Goal: Transaction & Acquisition: Purchase product/service

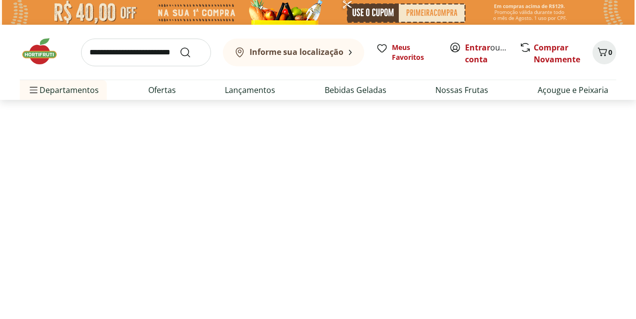
select select "**********"
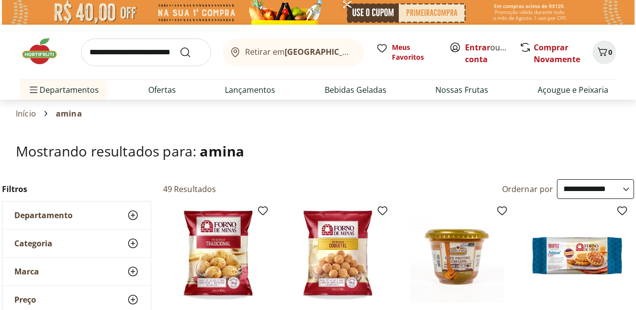
click at [35, 58] on img at bounding box center [44, 52] width 49 height 30
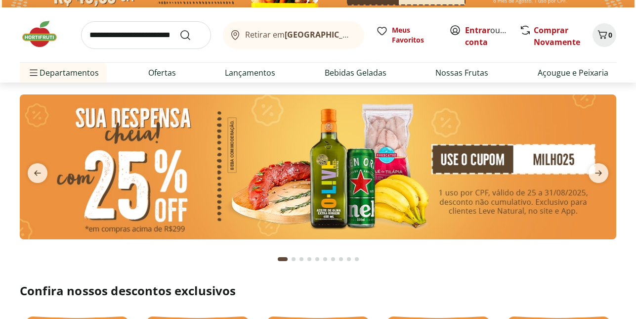
scroll to position [20, 0]
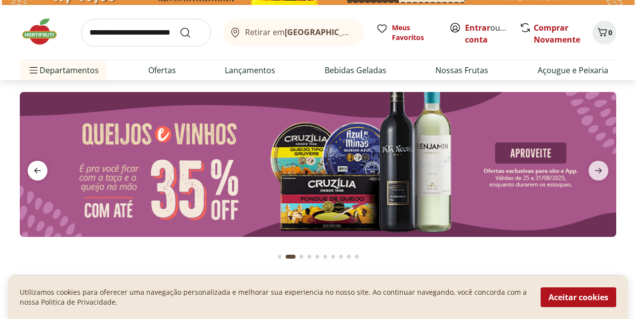
click at [37, 173] on icon "previous" at bounding box center [37, 169] width 7 height 5
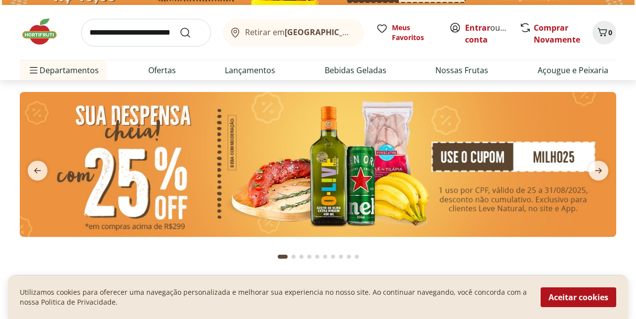
click at [379, 170] on img at bounding box center [318, 164] width 596 height 144
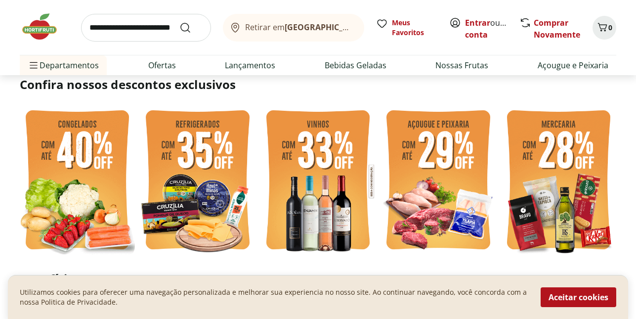
scroll to position [257, 0]
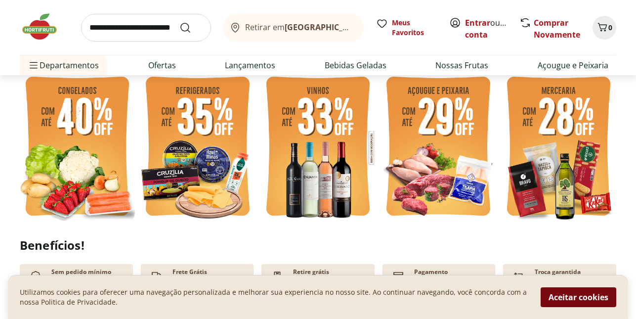
click at [575, 306] on button "Aceitar cookies" at bounding box center [578, 297] width 76 height 20
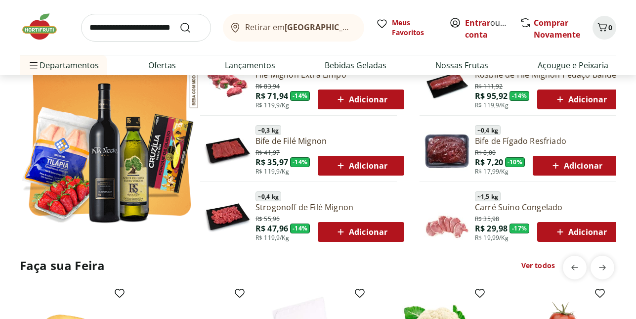
scroll to position [593, 0]
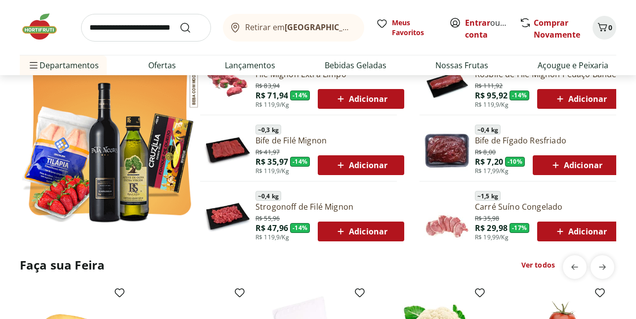
click at [371, 227] on span "Adicionar" at bounding box center [360, 231] width 53 height 12
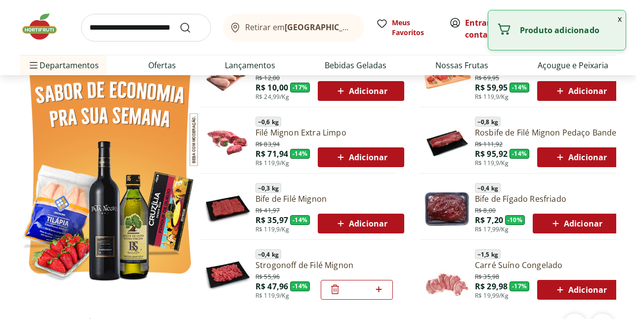
scroll to position [474, 0]
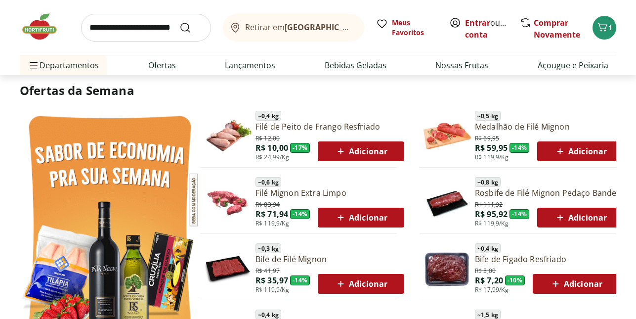
click at [573, 154] on span "Adicionar" at bounding box center [580, 151] width 53 height 12
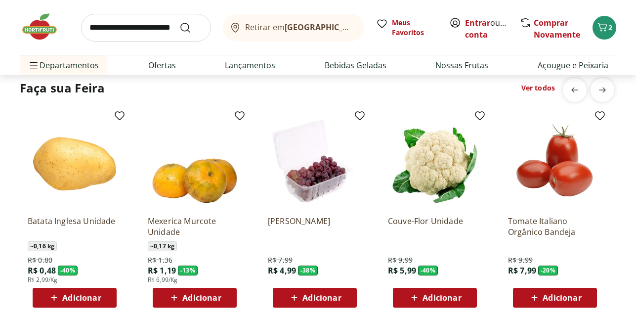
scroll to position [771, 0]
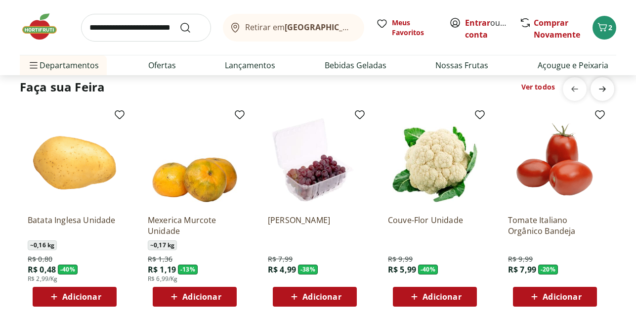
click at [605, 89] on icon "next" at bounding box center [602, 88] width 7 height 5
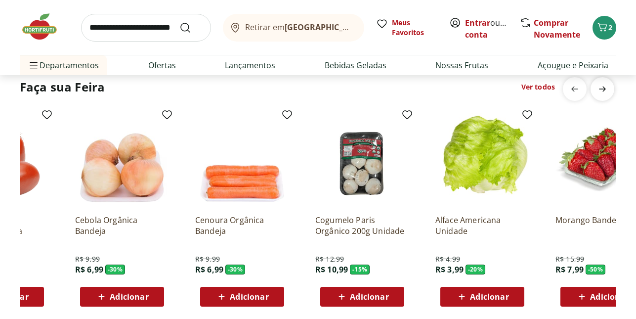
scroll to position [0, 600]
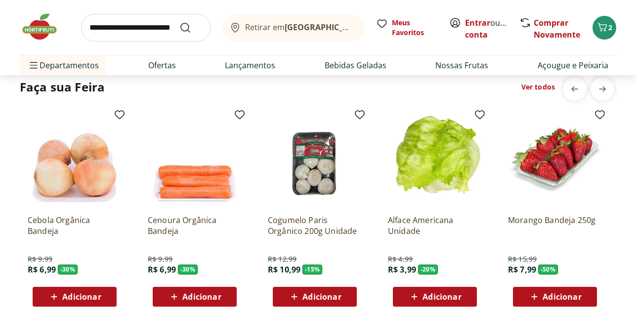
click at [319, 298] on span "Adicionar" at bounding box center [321, 296] width 39 height 8
click at [557, 298] on span "Adicionar" at bounding box center [561, 296] width 39 height 8
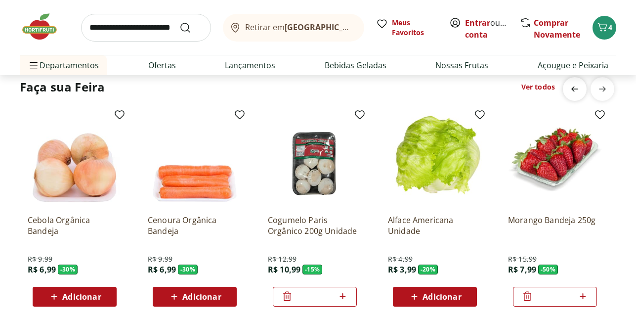
click at [573, 89] on icon "previous" at bounding box center [574, 88] width 7 height 5
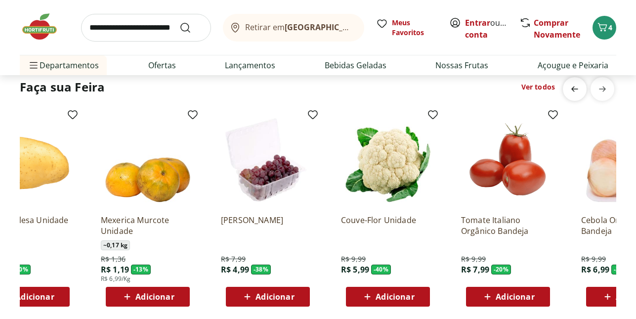
scroll to position [0, 0]
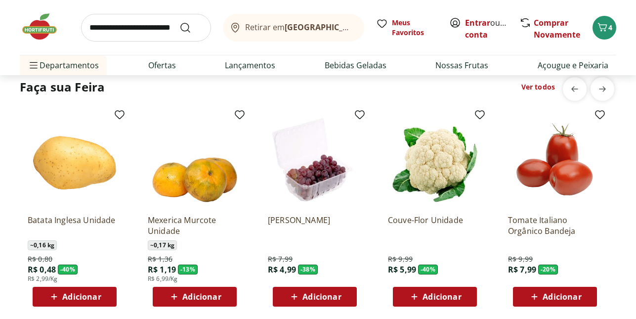
click at [194, 303] on div "Adicionar" at bounding box center [195, 296] width 68 height 18
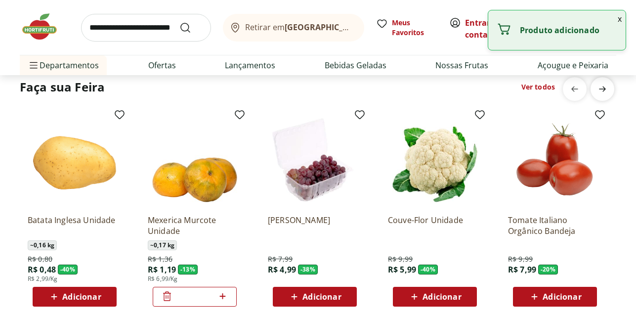
click at [605, 89] on icon "next" at bounding box center [602, 88] width 7 height 5
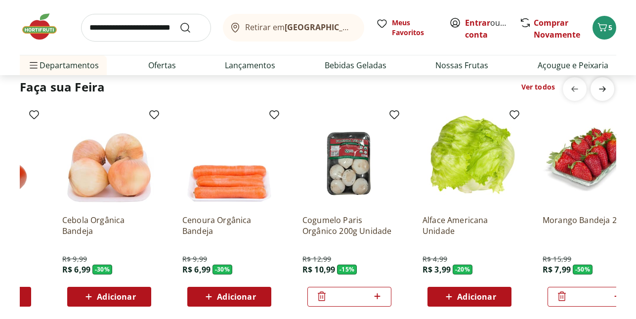
scroll to position [0, 600]
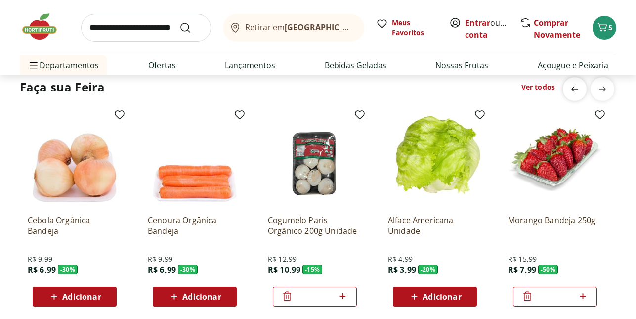
click at [578, 89] on icon "previous" at bounding box center [575, 89] width 12 height 12
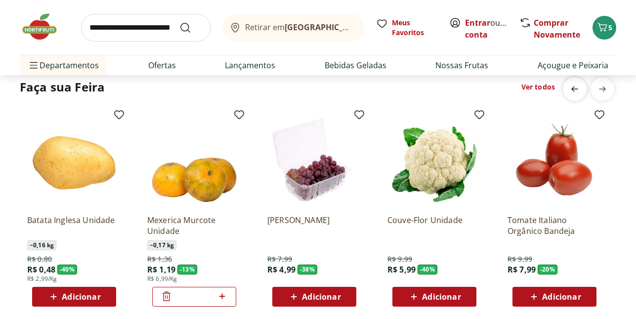
scroll to position [0, 0]
click at [604, 89] on icon "next" at bounding box center [602, 88] width 7 height 5
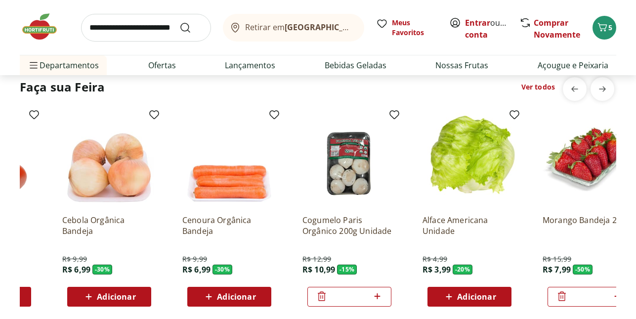
scroll to position [0, 600]
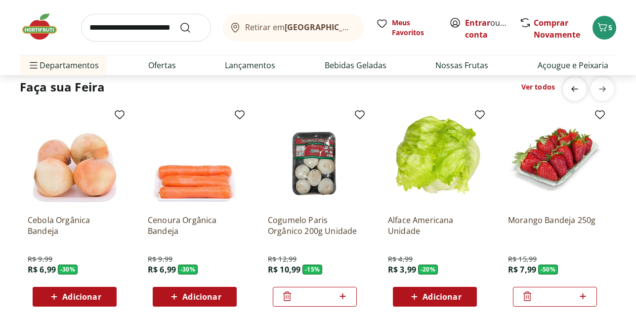
click at [575, 87] on icon "previous" at bounding box center [575, 89] width 12 height 12
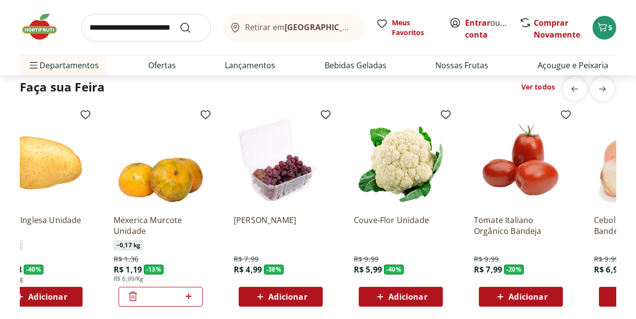
scroll to position [0, 0]
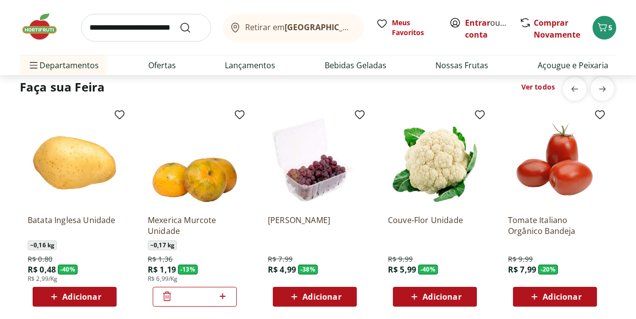
click at [565, 293] on span "Adicionar" at bounding box center [561, 296] width 39 height 8
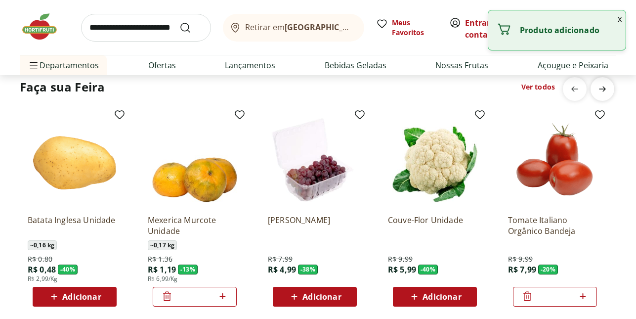
click at [604, 91] on icon "next" at bounding box center [602, 89] width 12 height 12
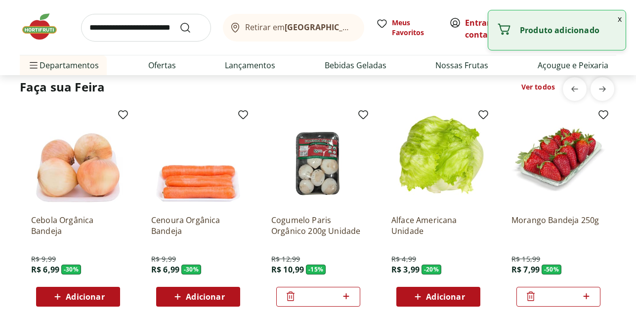
scroll to position [0, 600]
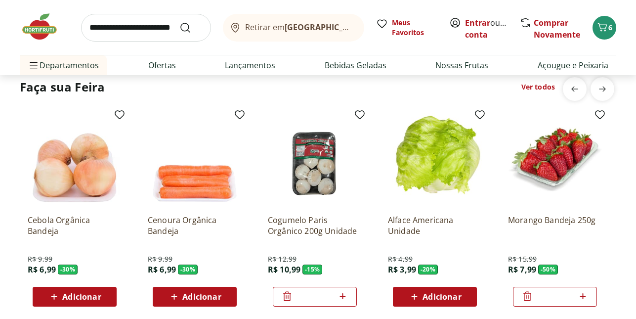
click at [193, 295] on span "Adicionar" at bounding box center [201, 296] width 39 height 8
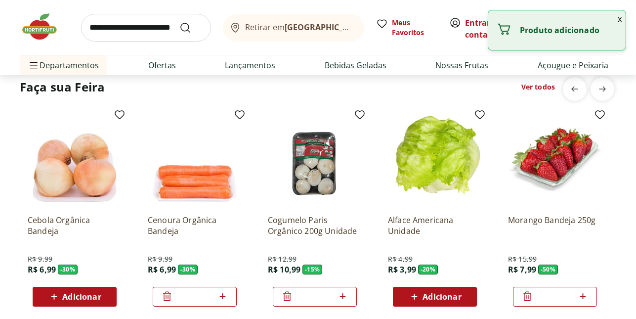
click at [71, 294] on span "Adicionar" at bounding box center [81, 296] width 39 height 8
click at [578, 89] on icon "previous" at bounding box center [575, 89] width 12 height 12
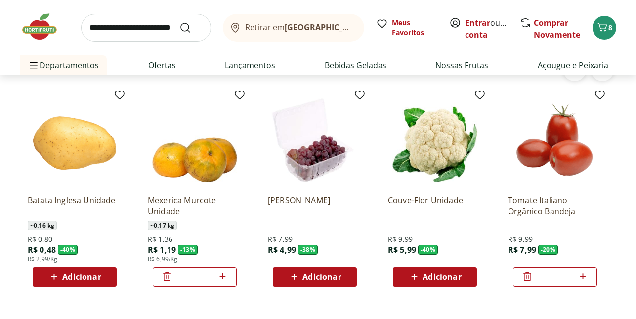
scroll to position [810, 0]
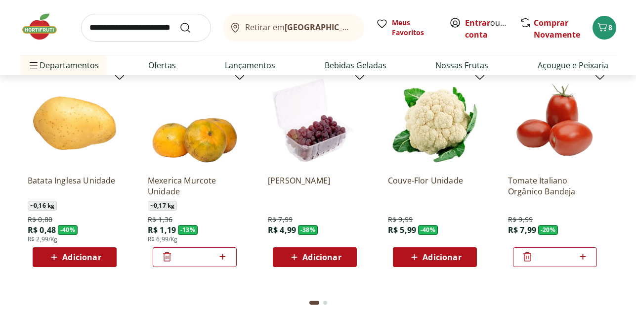
click at [80, 253] on span "Adicionar" at bounding box center [81, 257] width 39 height 8
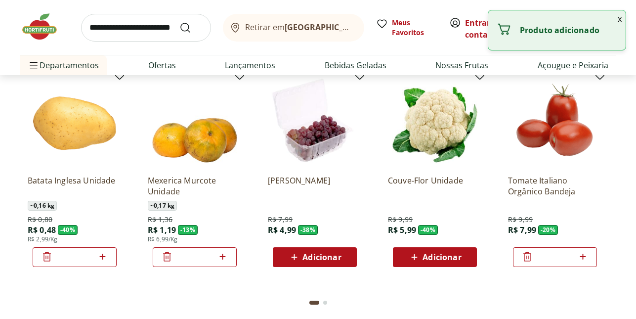
click at [105, 261] on icon at bounding box center [102, 256] width 12 height 12
click at [104, 257] on icon at bounding box center [102, 256] width 12 height 12
type input "*"
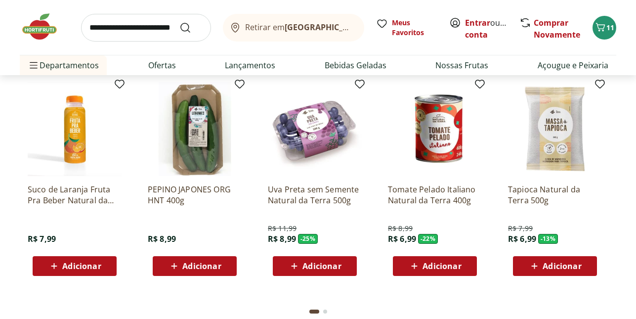
scroll to position [1798, 0]
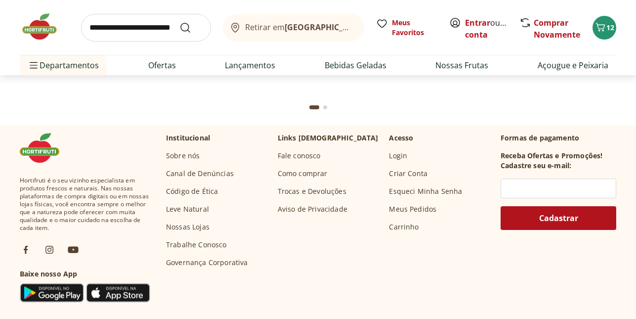
scroll to position [3052, 0]
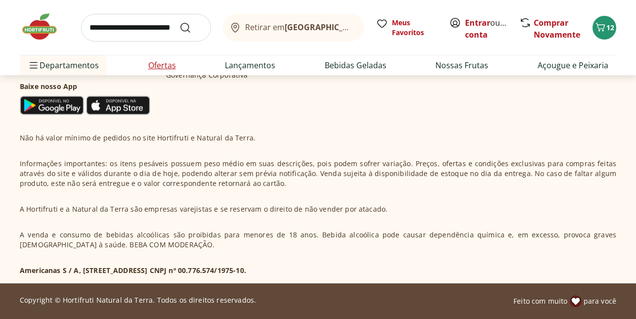
click at [157, 63] on link "Ofertas" at bounding box center [162, 65] width 28 height 12
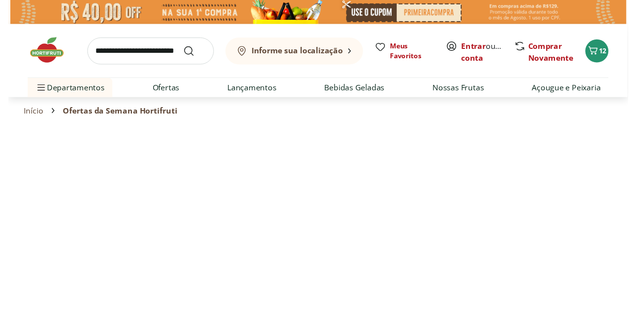
select select "**********"
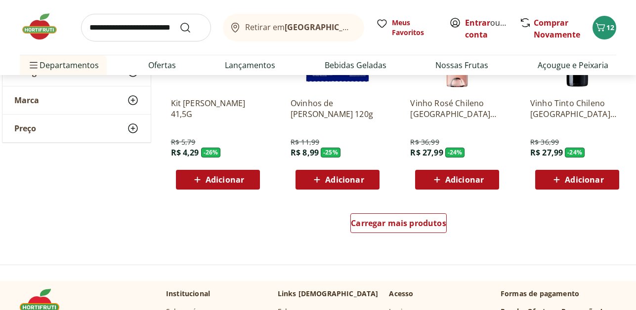
scroll to position [613, 0]
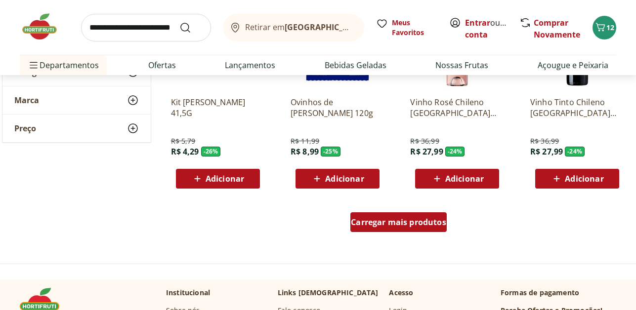
click at [394, 231] on div "Carregar mais produtos" at bounding box center [398, 222] width 96 height 20
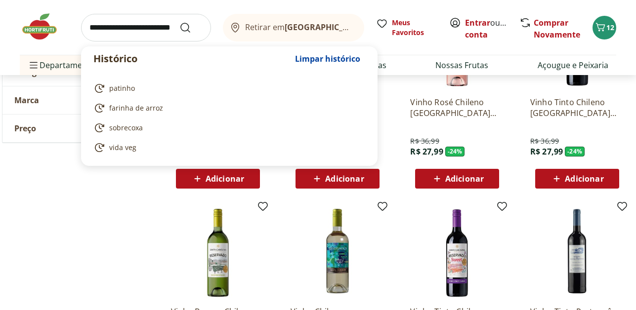
click at [146, 17] on input "search" at bounding box center [146, 28] width 130 height 28
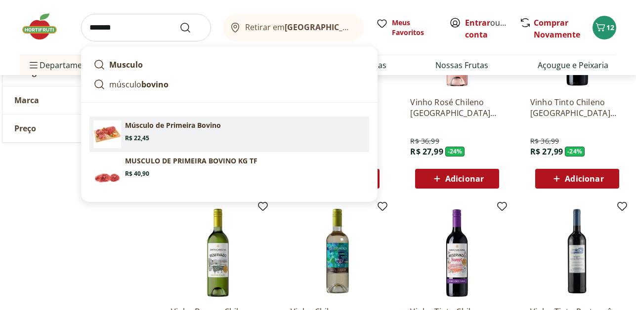
click at [207, 135] on section "Músculo de Primeira Bovino Price: R$ 22,45" at bounding box center [245, 132] width 240 height 22
type input "**********"
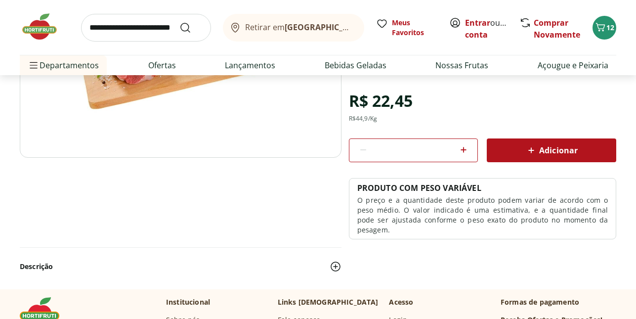
scroll to position [198, 0]
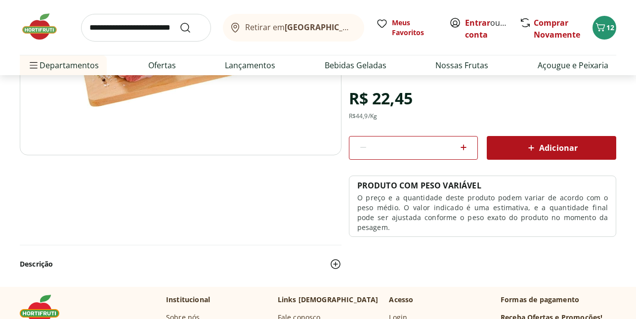
click at [522, 154] on div "Adicionar" at bounding box center [551, 148] width 114 height 18
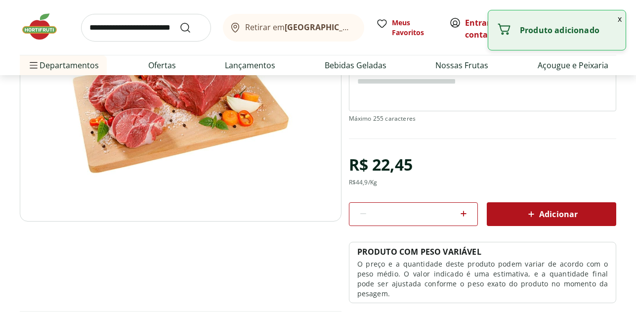
scroll to position [0, 0]
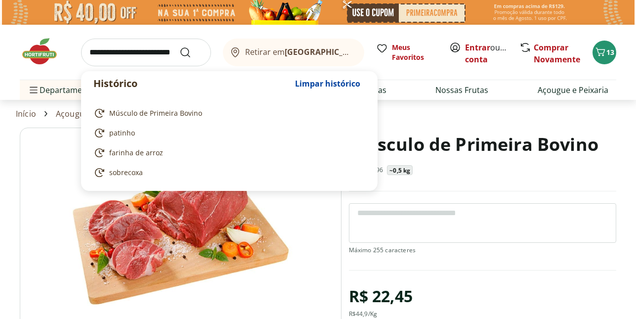
click at [127, 54] on input "search" at bounding box center [146, 53] width 130 height 28
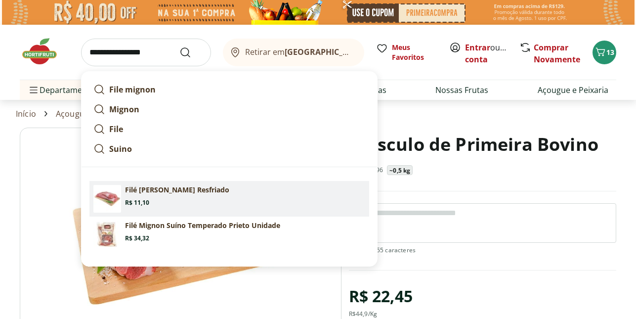
click at [196, 192] on p "Filé Mignon Suíno Resfriado" at bounding box center [177, 190] width 104 height 10
type input "**********"
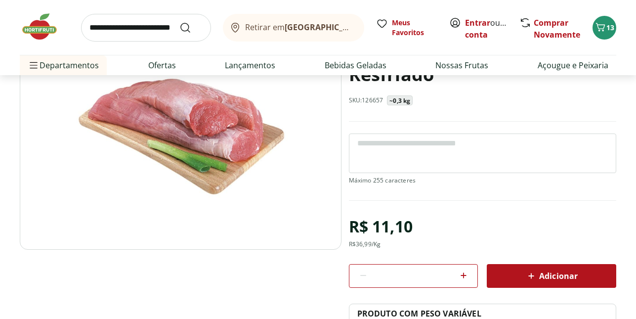
scroll to position [158, 0]
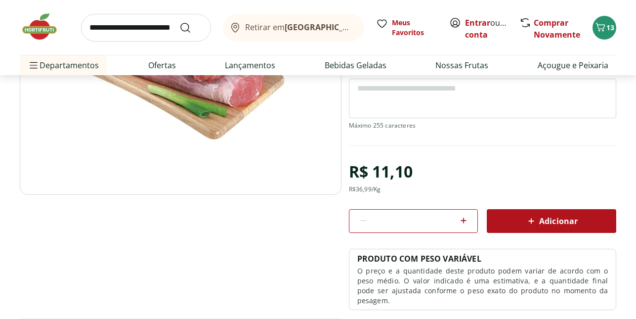
click at [537, 215] on span "Adicionar" at bounding box center [551, 221] width 52 height 12
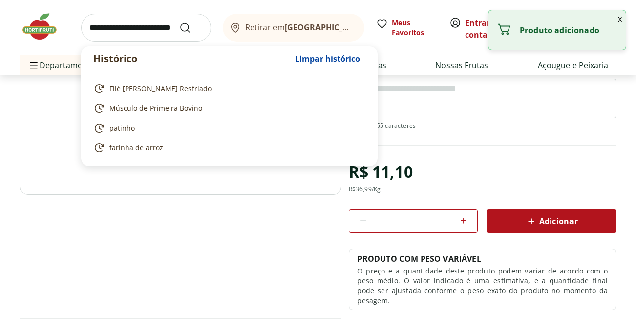
click at [148, 25] on input "search" at bounding box center [146, 28] width 130 height 28
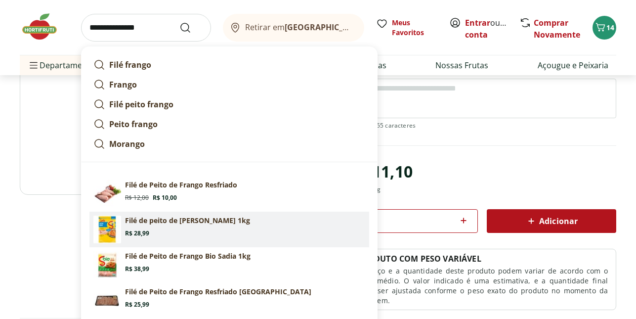
click at [211, 226] on section "Filé de peito de frango Sadia 1kg Price: R$ 28,99" at bounding box center [245, 226] width 240 height 22
type input "**********"
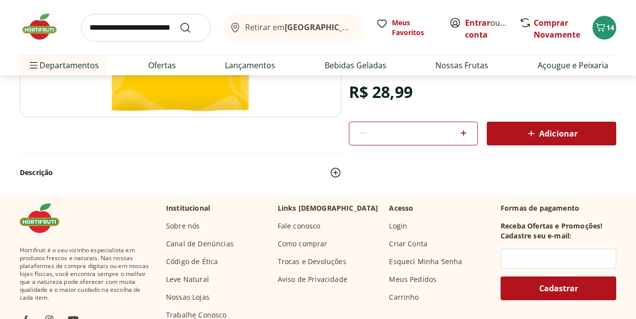
scroll to position [237, 0]
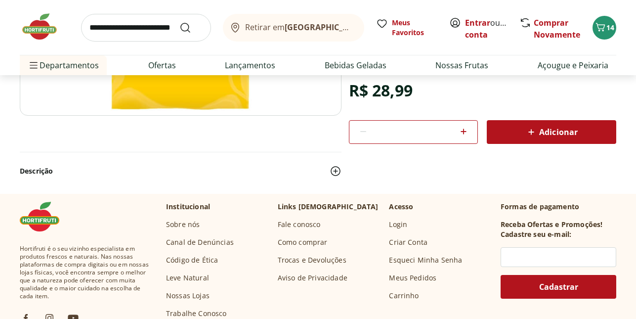
click at [539, 143] on button "Adicionar" at bounding box center [551, 132] width 129 height 24
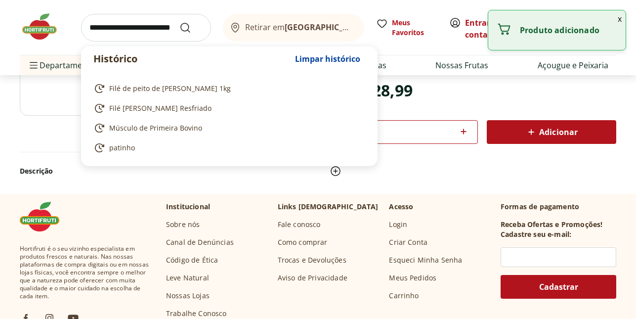
click at [142, 25] on input "search" at bounding box center [146, 28] width 130 height 28
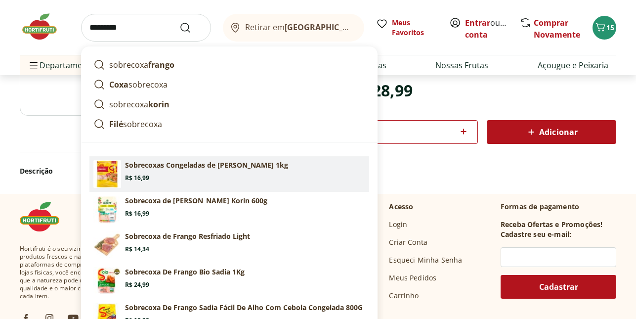
click at [217, 173] on section "Sobrecoxas Congeladas de Frango Sadia 1kg Price: R$ 16,99" at bounding box center [245, 171] width 240 height 22
type input "**********"
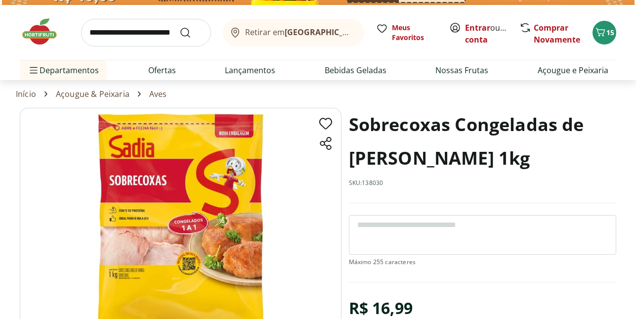
scroll to position [158, 0]
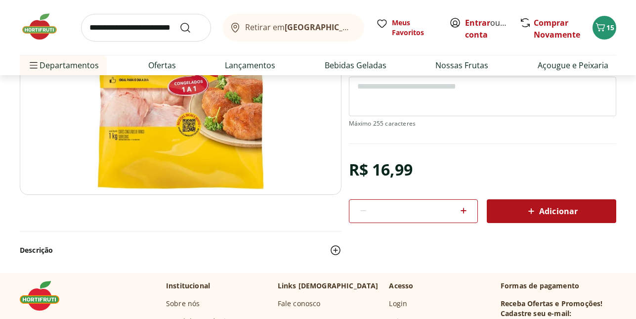
click at [529, 216] on icon at bounding box center [531, 211] width 12 height 12
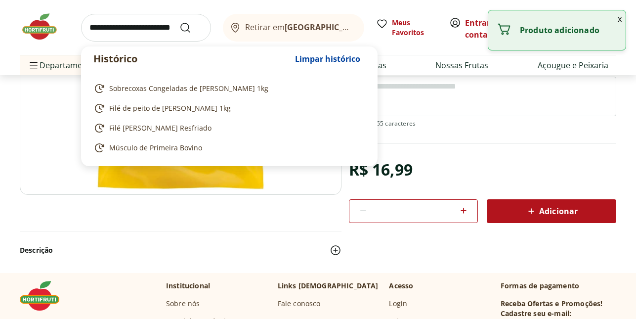
click at [137, 24] on input "search" at bounding box center [146, 28] width 130 height 28
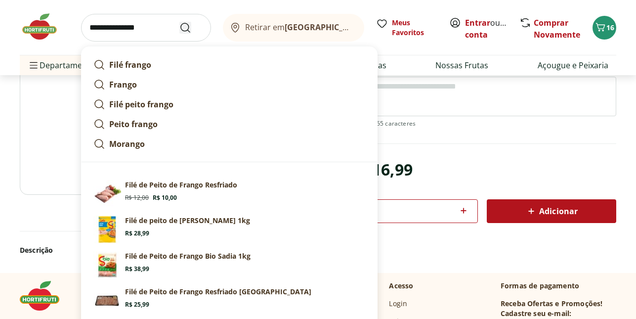
type input "**********"
click at [185, 27] on icon "Submit Search" at bounding box center [185, 28] width 12 height 12
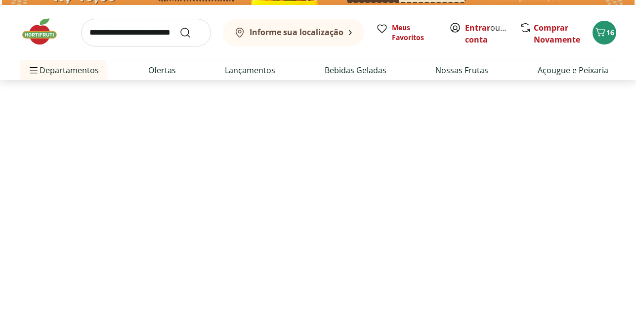
select select "**********"
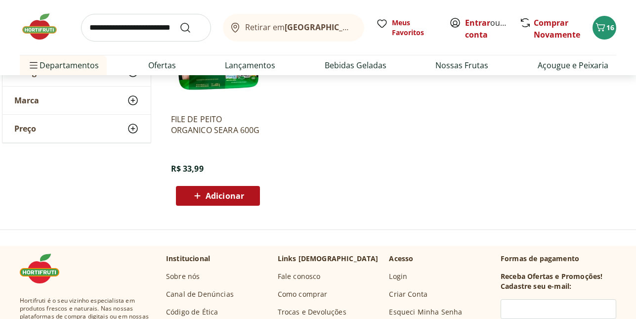
scroll to position [632, 0]
click at [32, 27] on img at bounding box center [44, 27] width 49 height 30
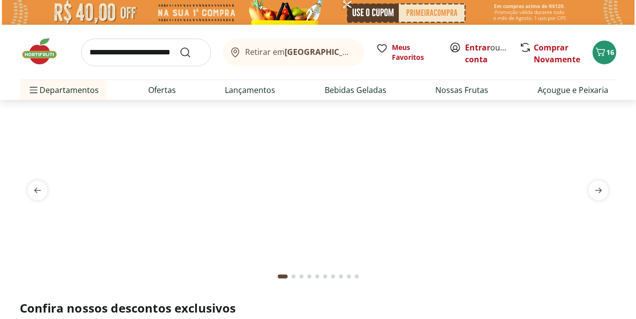
scroll to position [20, 0]
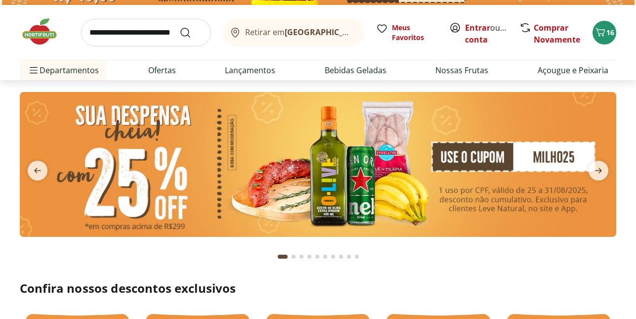
click at [316, 133] on img at bounding box center [318, 164] width 596 height 144
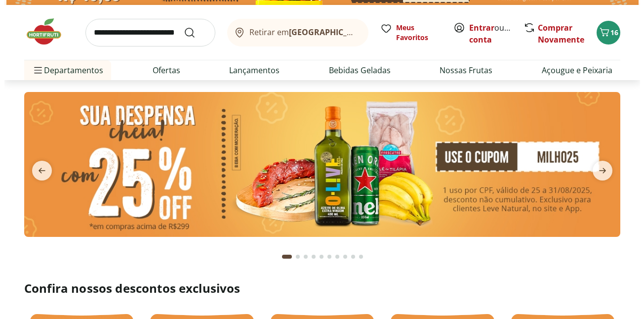
scroll to position [0, 0]
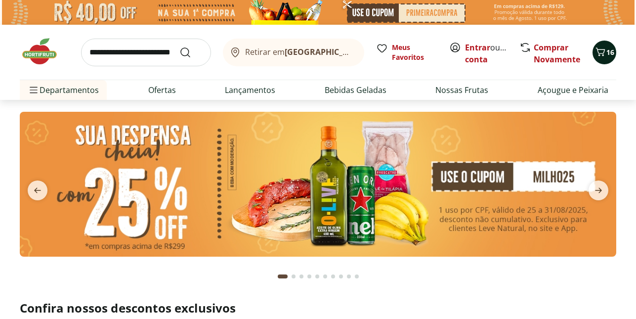
click at [603, 54] on icon "Carrinho" at bounding box center [600, 51] width 9 height 8
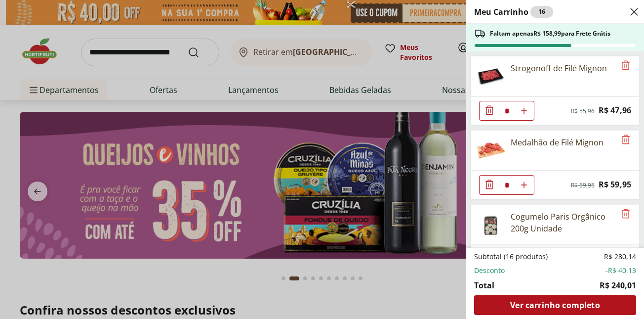
click at [635, 13] on icon "Close" at bounding box center [634, 12] width 12 height 12
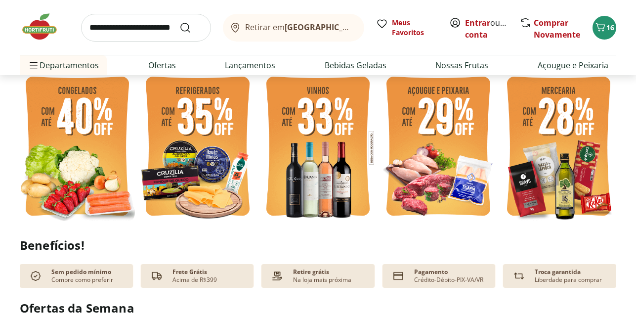
scroll to position [237, 0]
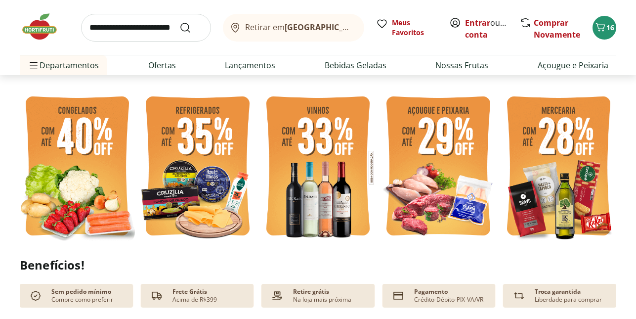
click at [432, 170] on img at bounding box center [437, 167] width 115 height 154
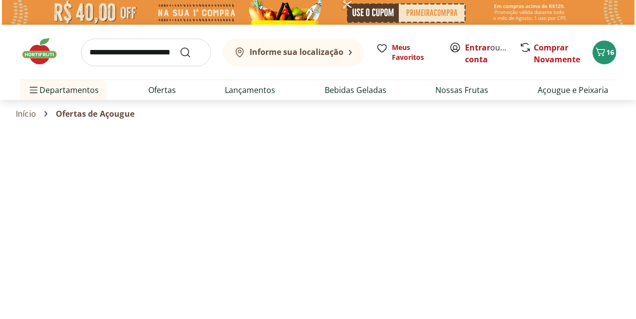
select select "**********"
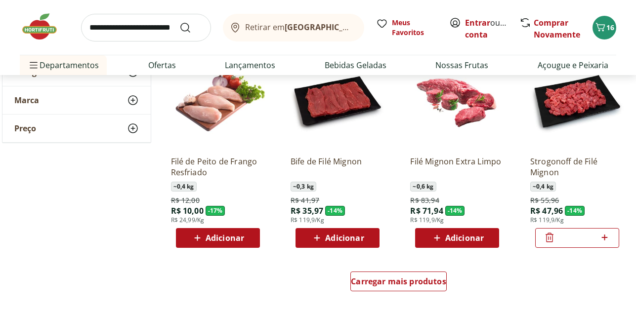
scroll to position [573, 0]
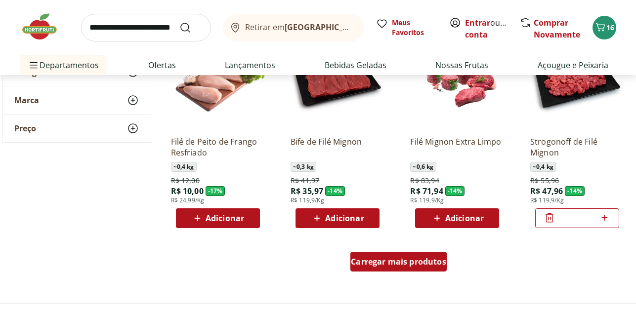
click at [424, 260] on span "Carregar mais produtos" at bounding box center [398, 262] width 95 height 8
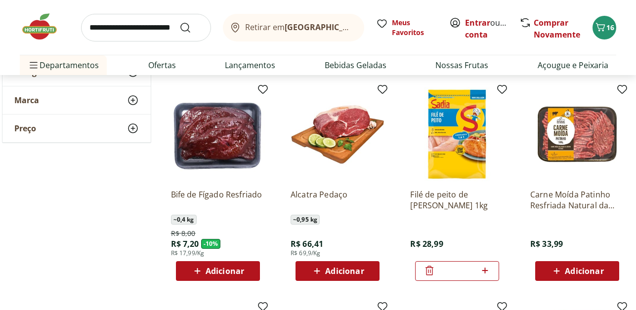
scroll to position [948, 0]
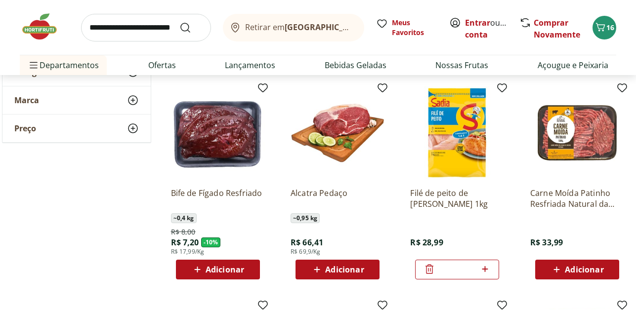
click at [577, 278] on div "Adicionar" at bounding box center [577, 270] width 68 height 18
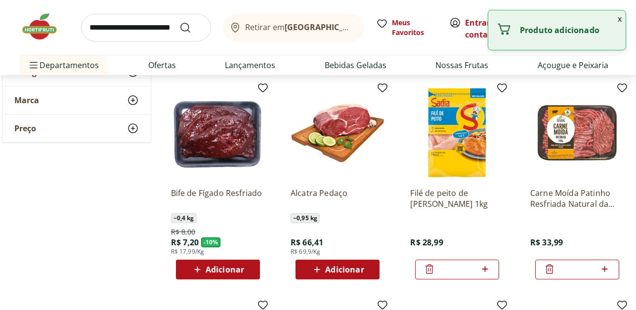
click at [603, 271] on icon at bounding box center [604, 269] width 12 height 12
type input "*"
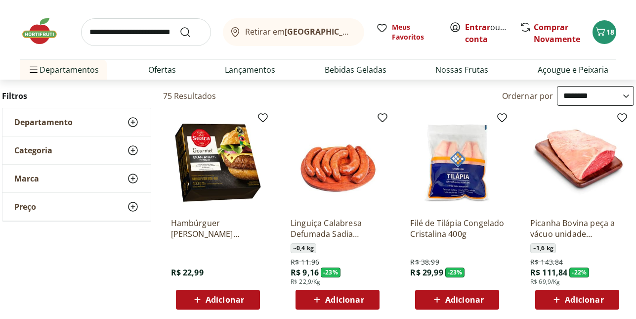
scroll to position [0, 0]
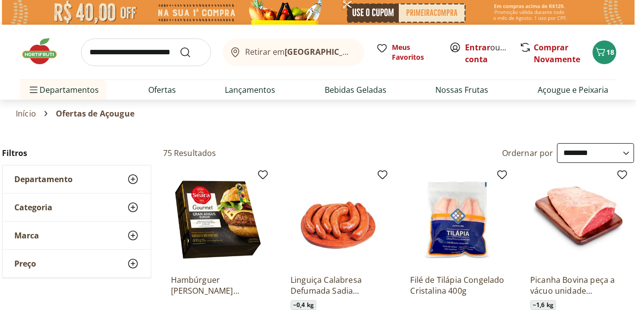
click at [33, 53] on img at bounding box center [44, 52] width 49 height 30
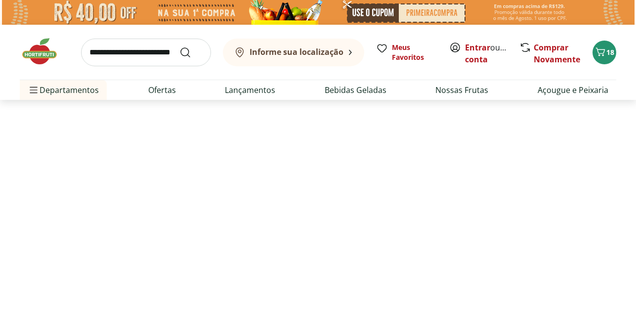
type input "*"
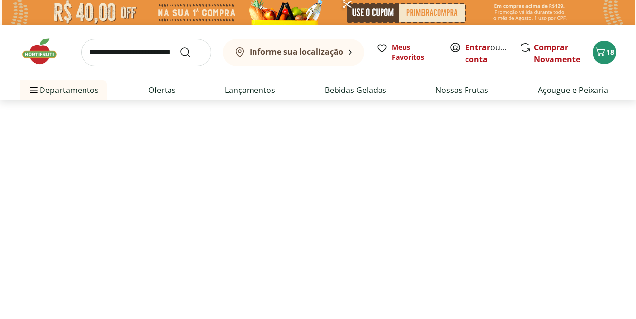
type input "*"
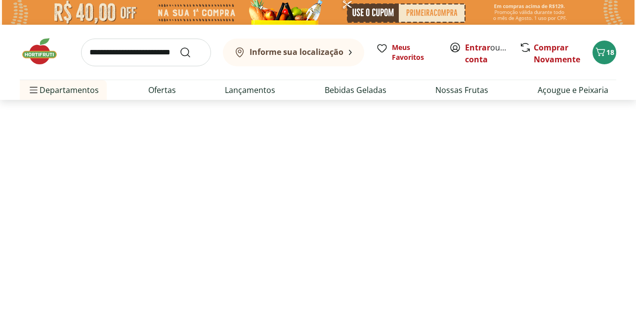
type input "*"
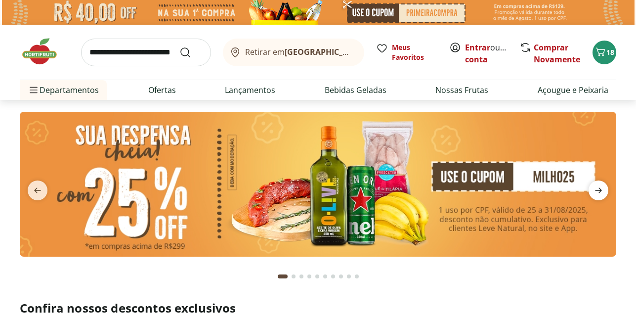
click at [597, 191] on icon "next" at bounding box center [598, 190] width 12 height 12
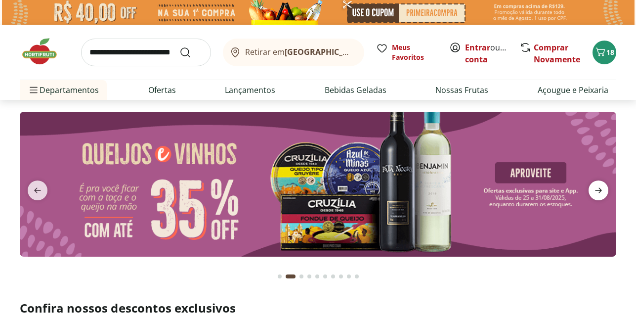
click at [597, 191] on icon "next" at bounding box center [598, 190] width 12 height 12
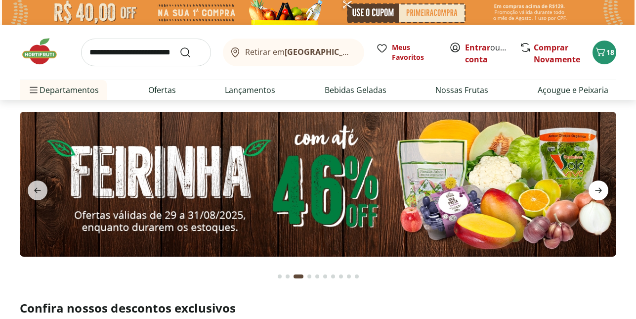
click at [597, 191] on icon "next" at bounding box center [598, 190] width 12 height 12
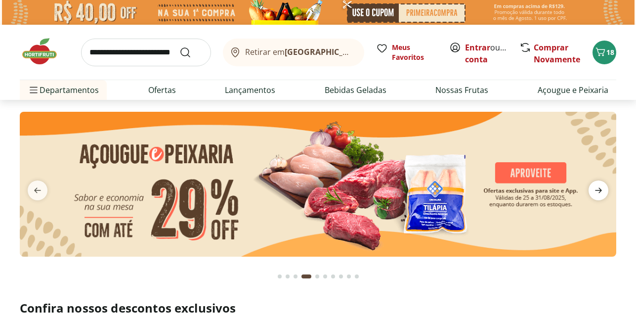
click at [597, 191] on icon "next" at bounding box center [598, 190] width 12 height 12
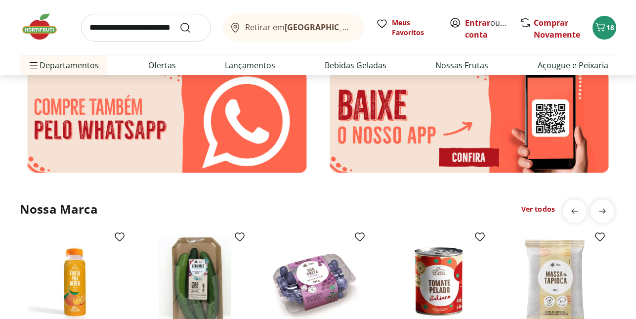
scroll to position [1660, 0]
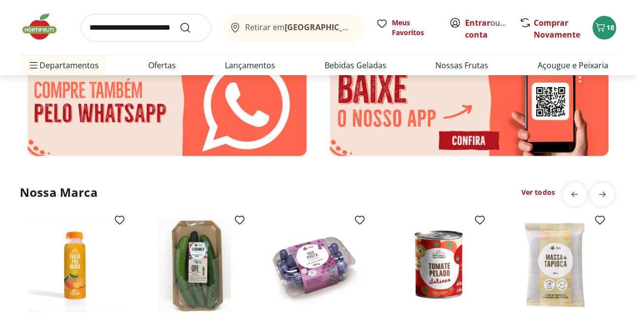
click at [135, 36] on input "search" at bounding box center [146, 28] width 130 height 28
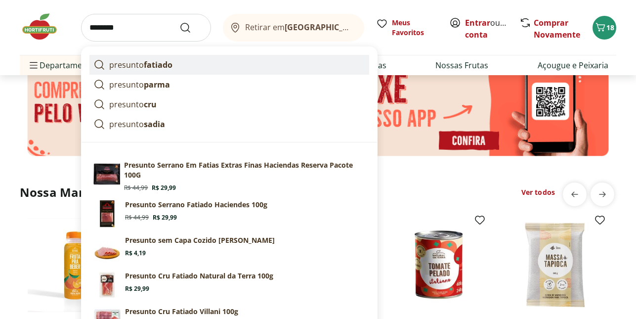
click at [179, 63] on link "presunto fatiado" at bounding box center [229, 65] width 280 height 20
type input "**********"
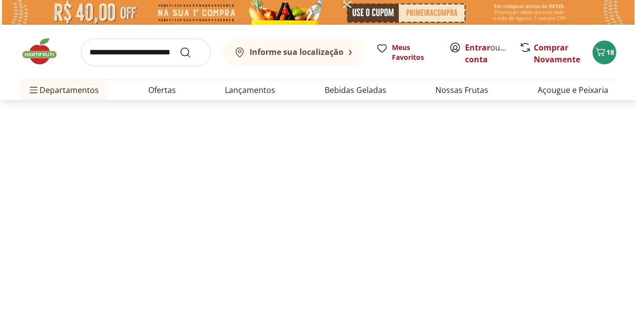
select select "**********"
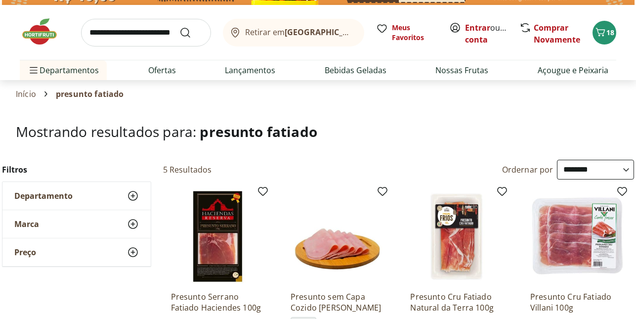
scroll to position [119, 0]
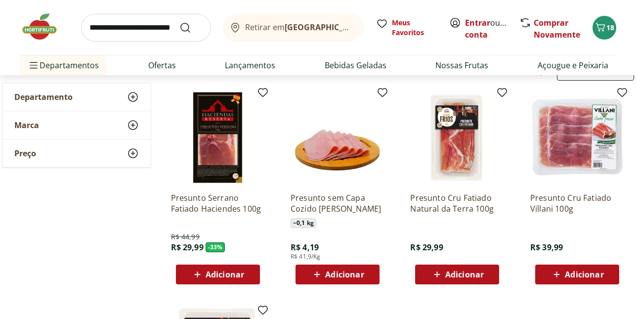
click at [341, 280] on span "Adicionar" at bounding box center [337, 274] width 53 height 12
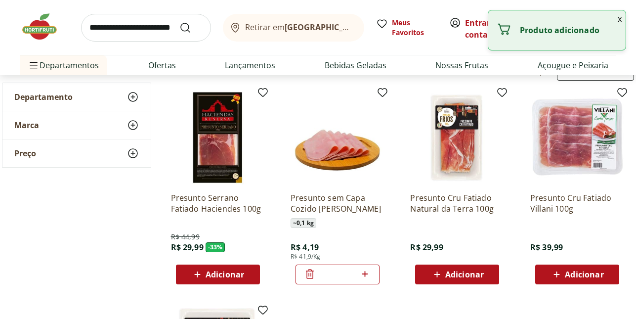
click at [364, 276] on icon at bounding box center [365, 274] width 12 height 12
type input "*"
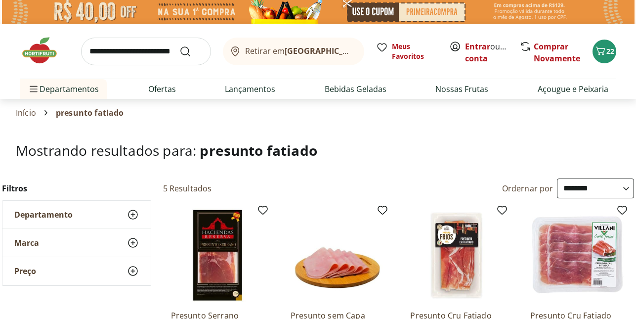
scroll to position [0, 0]
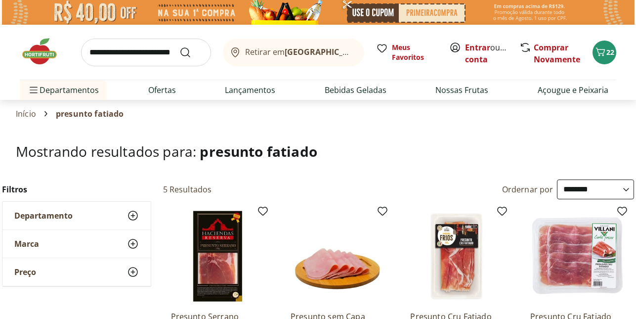
click at [46, 60] on img at bounding box center [44, 52] width 49 height 30
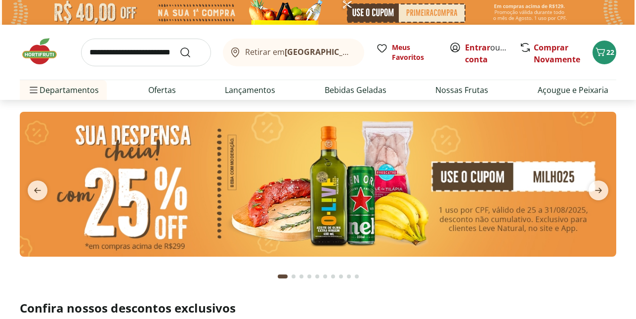
type input "*"
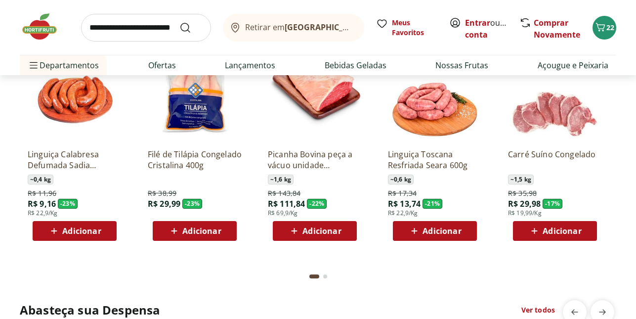
scroll to position [1126, 0]
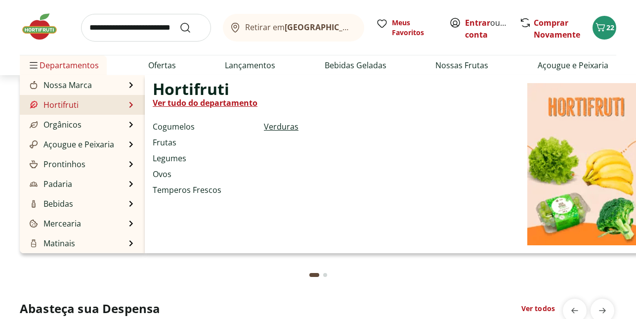
click at [281, 121] on link "Verduras" at bounding box center [281, 127] width 35 height 12
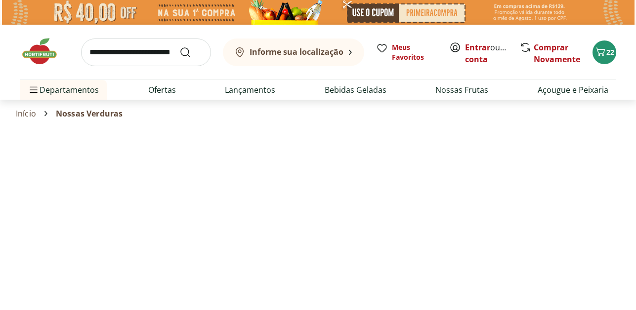
select select "**********"
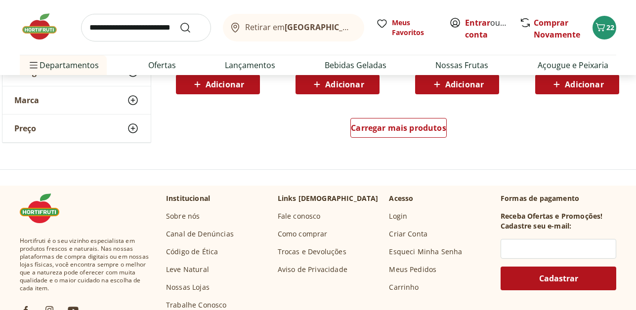
scroll to position [692, 0]
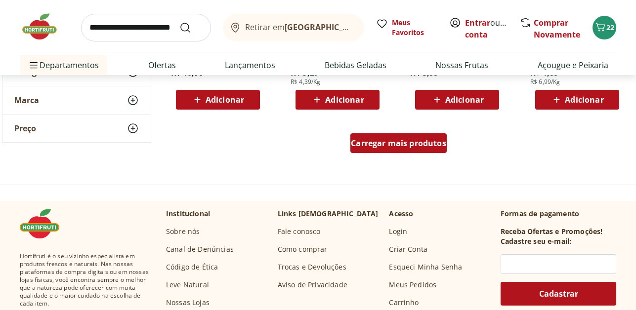
click at [394, 150] on div "Carregar mais produtos" at bounding box center [398, 143] width 96 height 20
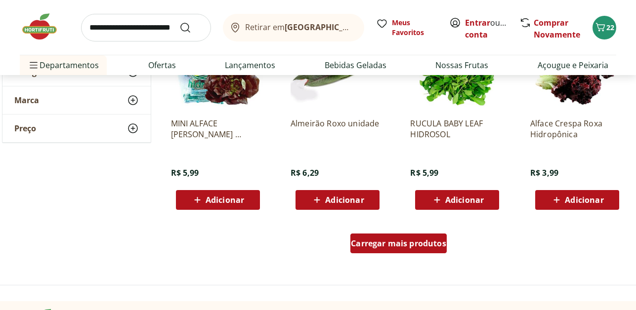
scroll to position [1324, 0]
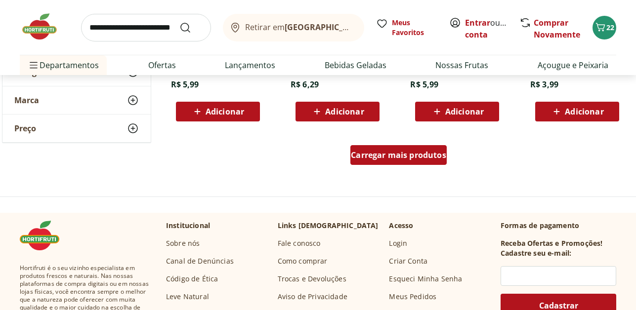
click at [394, 151] on span "Carregar mais produtos" at bounding box center [398, 155] width 95 height 8
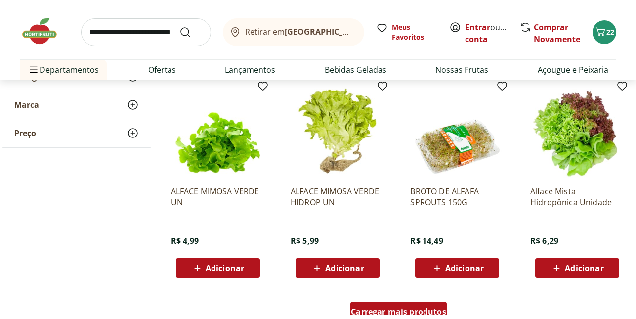
scroll to position [1818, 0]
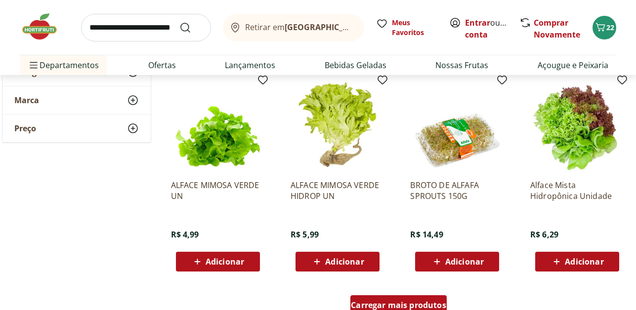
click at [398, 296] on div "Carregar mais produtos" at bounding box center [398, 305] width 96 height 20
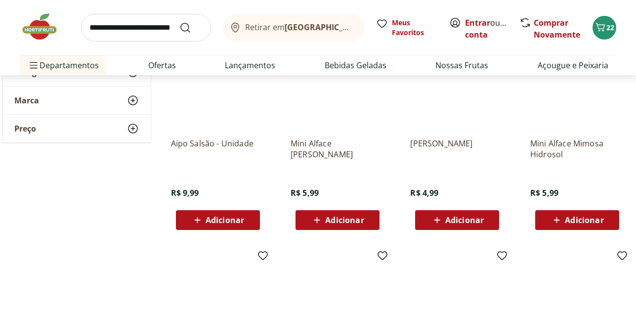
scroll to position [1383, 0]
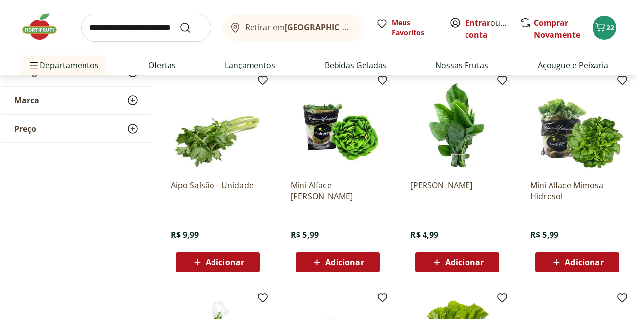
click at [572, 131] on img at bounding box center [577, 125] width 94 height 94
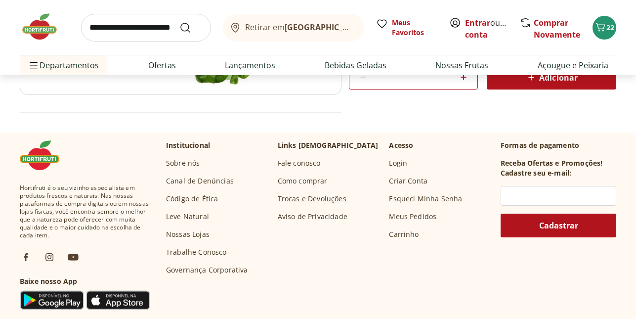
scroll to position [277, 0]
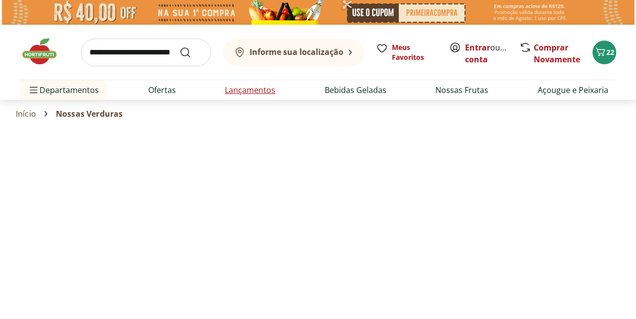
select select "**********"
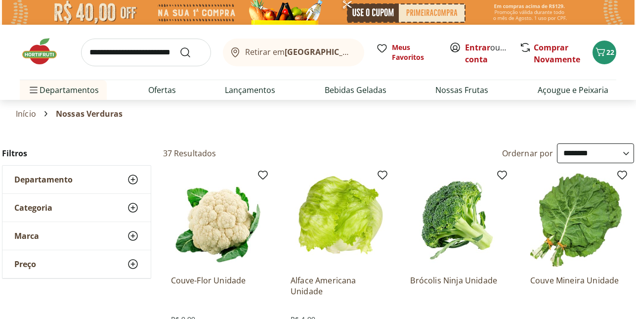
click at [132, 203] on icon at bounding box center [133, 208] width 12 height 12
click at [132, 179] on use at bounding box center [133, 179] width 12 height 12
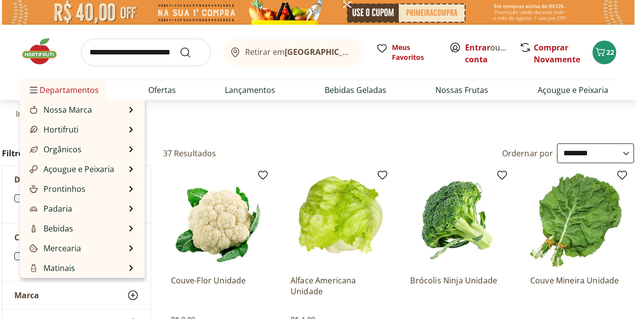
click at [69, 86] on span "Departamentos" at bounding box center [63, 90] width 71 height 24
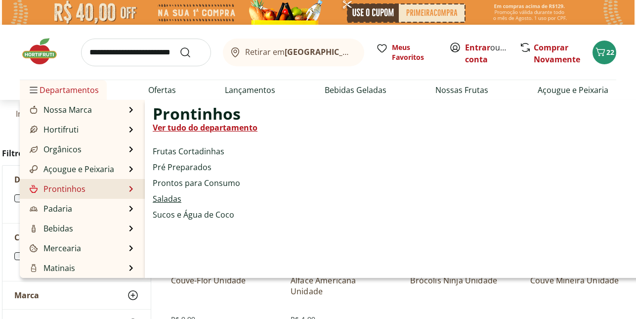
click at [173, 201] on link "Saladas" at bounding box center [167, 199] width 29 height 12
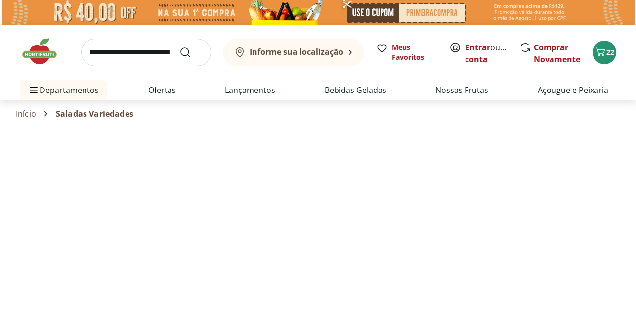
select select "**********"
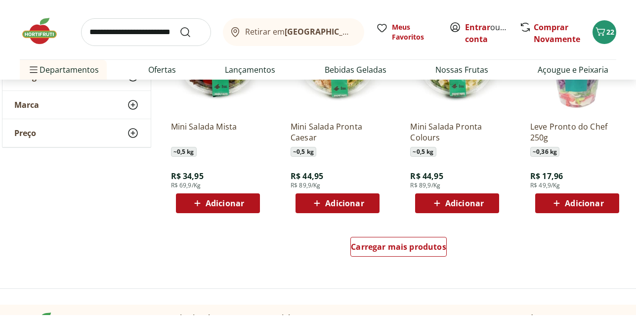
scroll to position [672, 0]
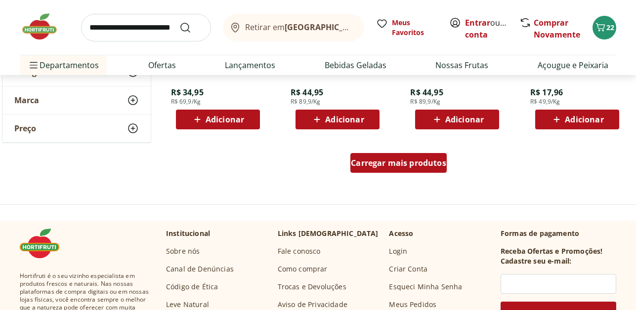
click at [410, 163] on span "Carregar mais produtos" at bounding box center [398, 163] width 95 height 8
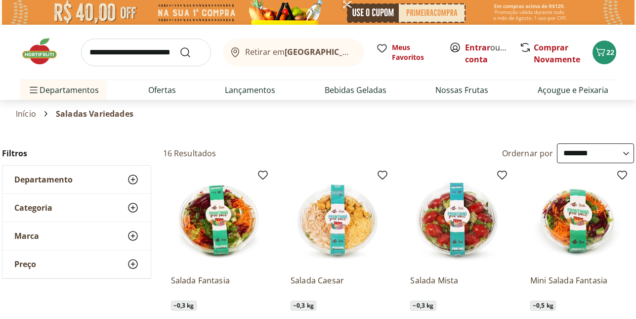
click at [135, 205] on icon at bounding box center [133, 208] width 12 height 12
click at [132, 181] on icon at bounding box center [133, 179] width 12 height 12
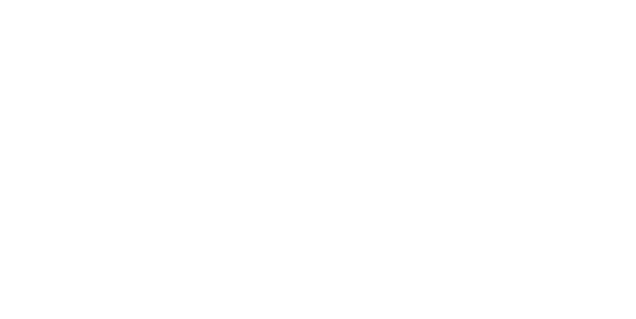
select select "**********"
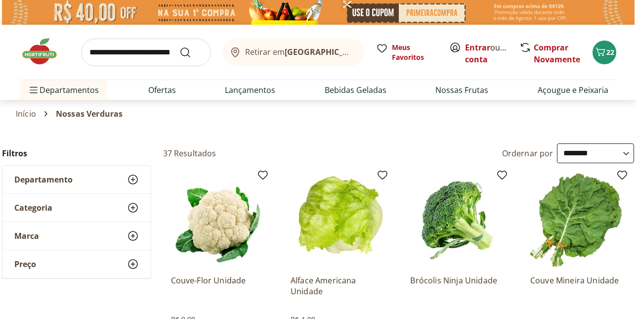
click at [140, 182] on div "Departamento" at bounding box center [76, 179] width 148 height 28
click at [133, 240] on icon at bounding box center [133, 237] width 12 height 12
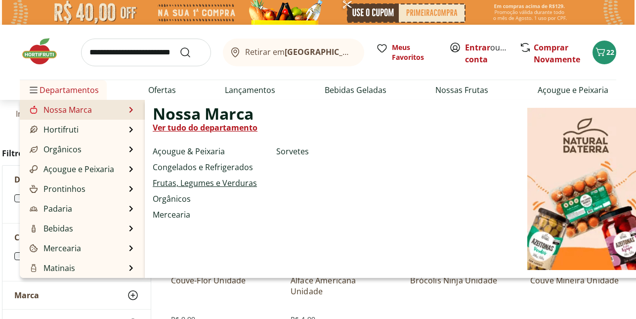
click at [191, 179] on link "Frutas, Legumes e Verduras" at bounding box center [205, 183] width 104 height 12
select select "**********"
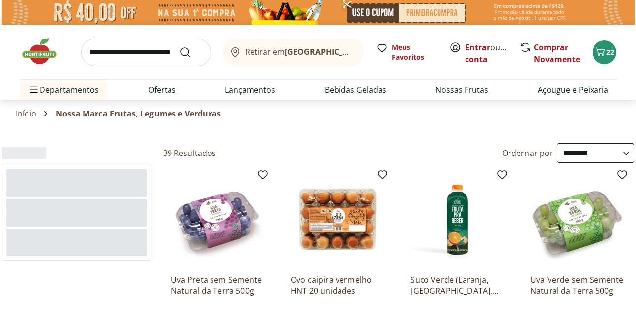
click at [42, 51] on img at bounding box center [44, 52] width 49 height 30
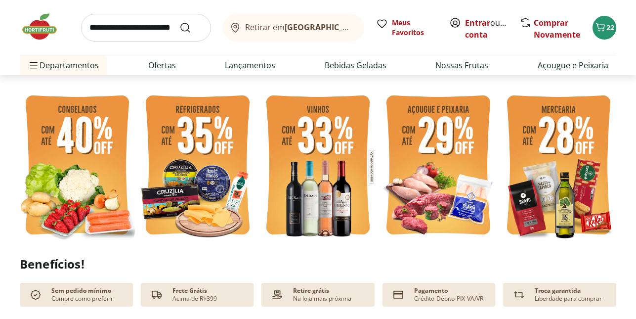
scroll to position [237, 0]
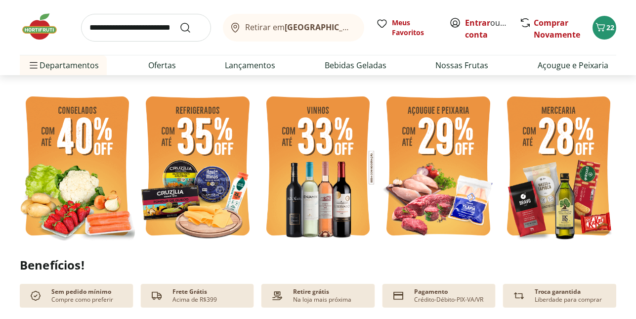
type input "*"
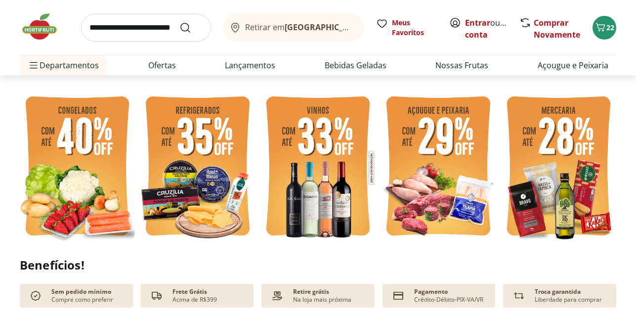
type input "*"
click at [405, 154] on img at bounding box center [437, 167] width 115 height 154
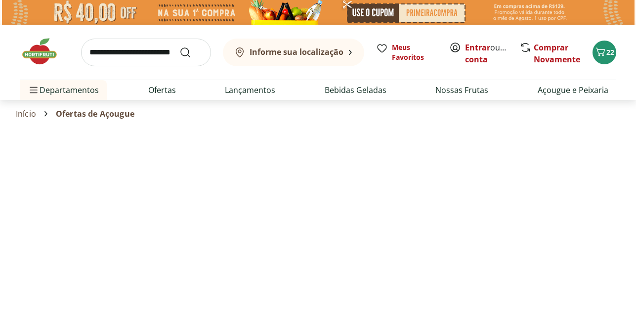
select select "**********"
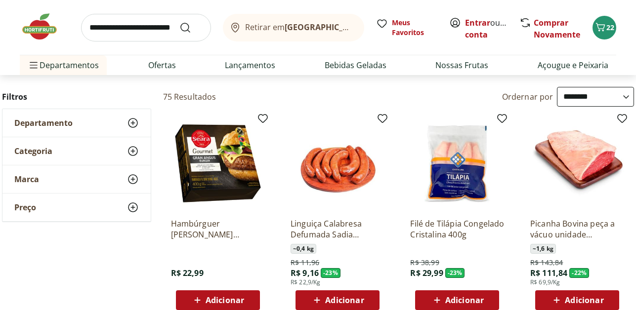
type input "*"
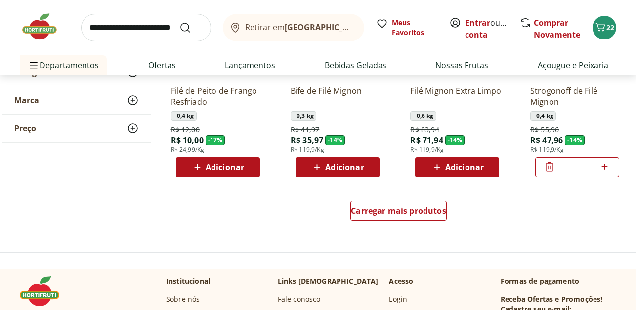
scroll to position [711, 0]
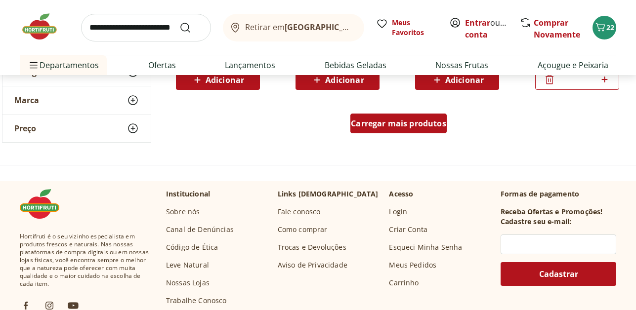
click at [411, 124] on span "Carregar mais produtos" at bounding box center [398, 124] width 95 height 8
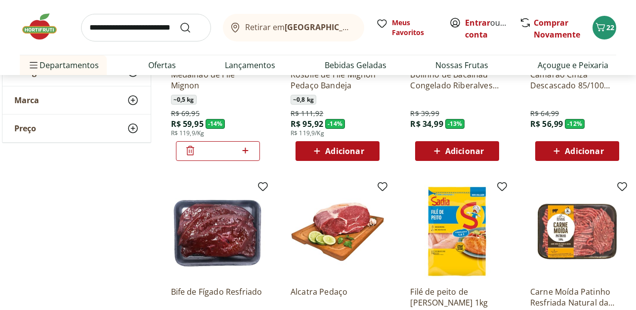
scroll to position [751, 0]
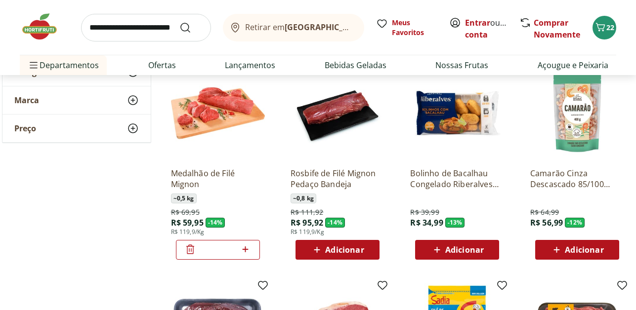
click at [470, 249] on span "Adicionar" at bounding box center [464, 250] width 39 height 8
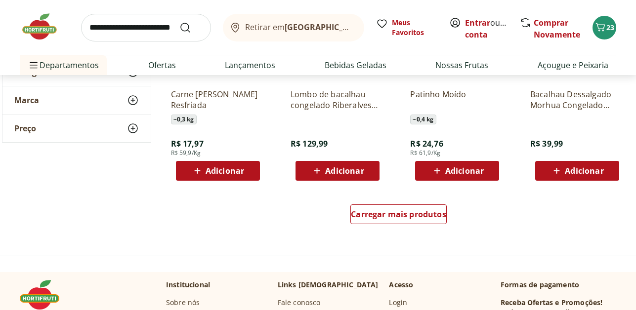
scroll to position [1284, 0]
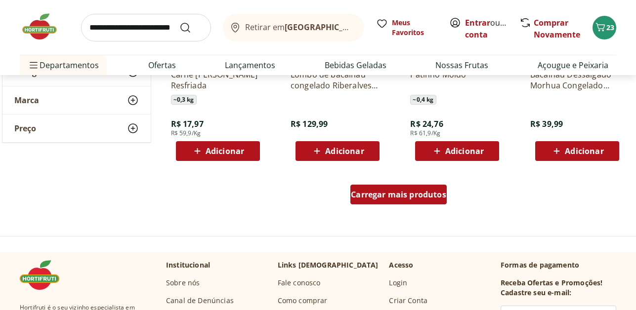
click at [400, 189] on div "Carregar mais produtos" at bounding box center [398, 195] width 96 height 20
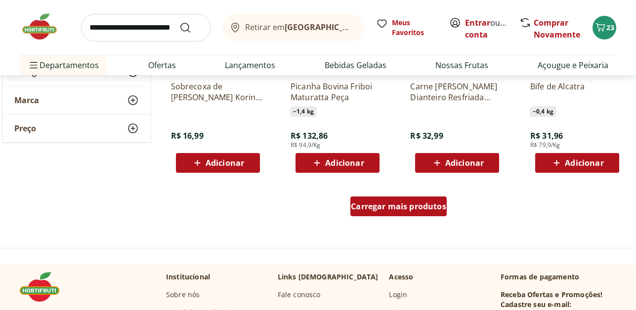
scroll to position [1936, 0]
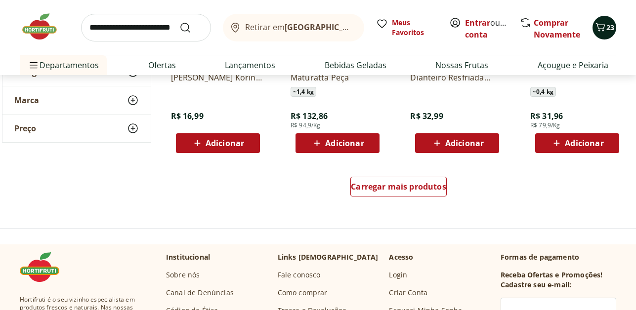
click at [602, 25] on icon "Carrinho" at bounding box center [600, 27] width 9 height 8
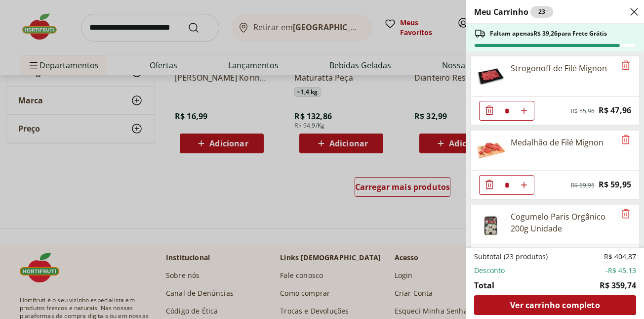
click at [245, 6] on div "Meu Carrinho 23 Faltam apenas R$ 39,26 para Frete Grátis Strogonoff de Filé Mig…" at bounding box center [322, 159] width 644 height 319
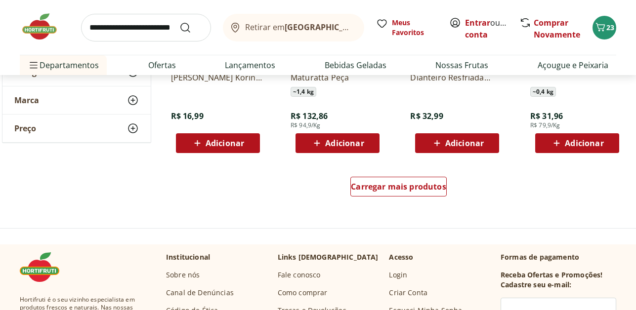
click at [40, 24] on img at bounding box center [44, 27] width 49 height 30
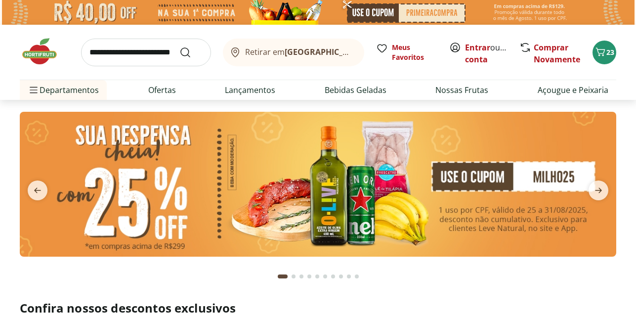
click at [458, 203] on img at bounding box center [318, 184] width 596 height 144
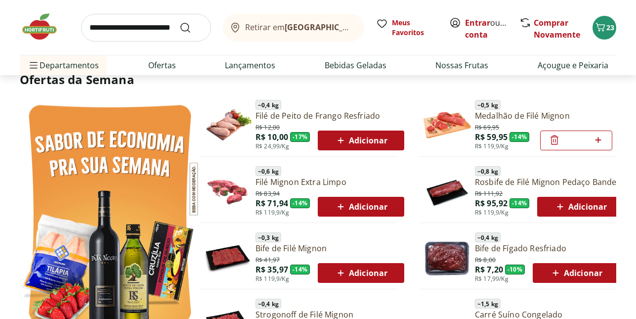
scroll to position [533, 0]
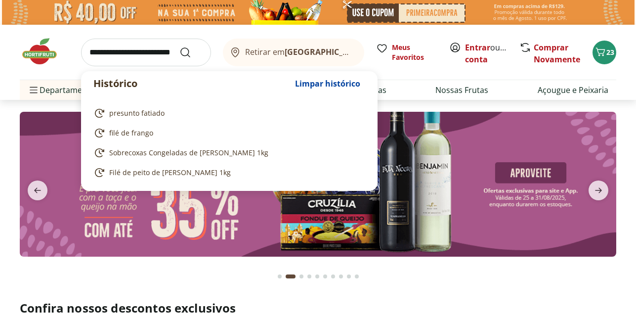
click at [108, 39] on input "search" at bounding box center [146, 53] width 130 height 28
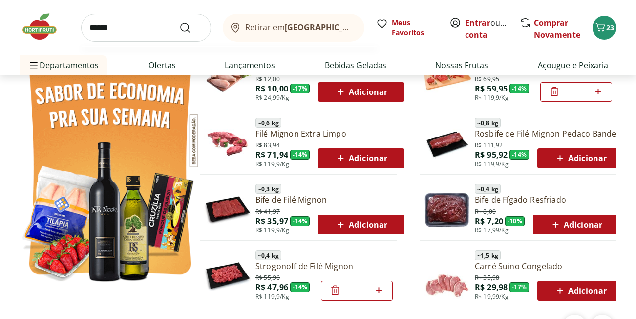
type input "******"
click at [179, 22] on button "Submit Search" at bounding box center [191, 28] width 24 height 12
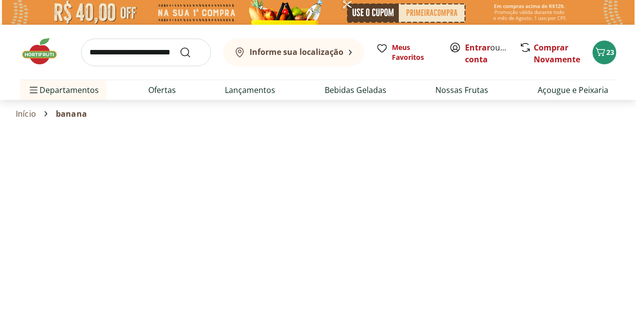
select select "**********"
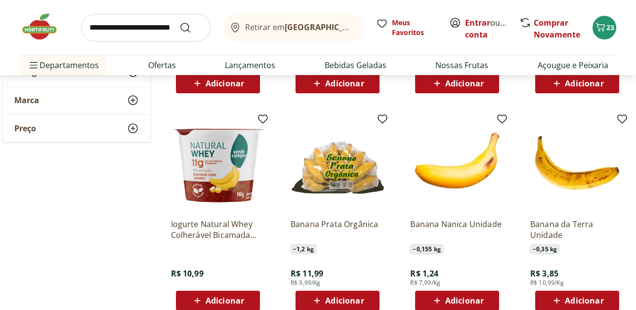
scroll to position [316, 0]
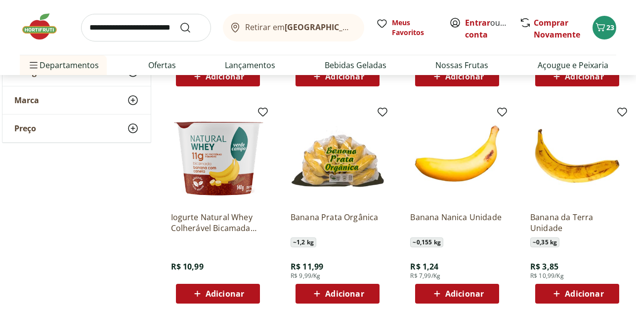
click at [327, 300] on div "Adicionar" at bounding box center [337, 294] width 68 height 18
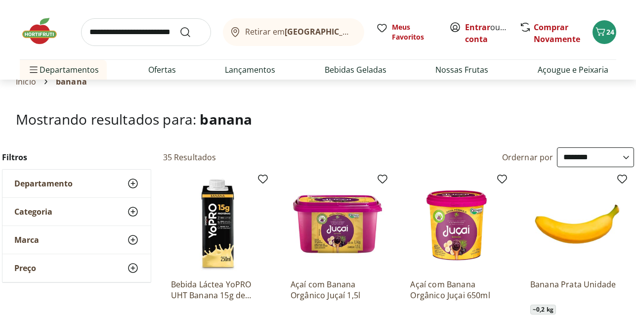
scroll to position [0, 0]
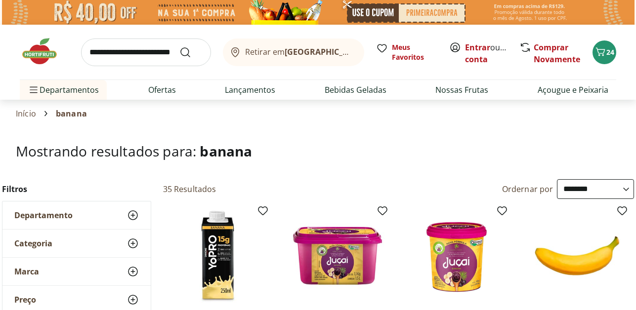
click at [44, 58] on img at bounding box center [44, 52] width 49 height 30
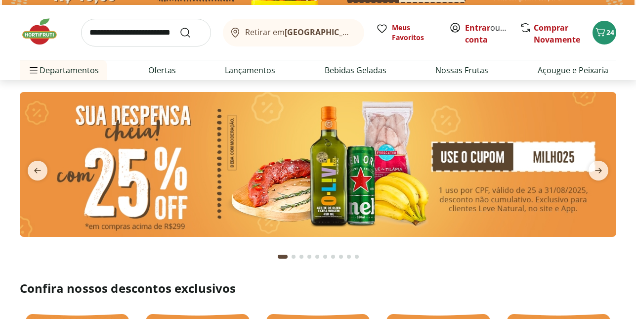
scroll to position [40, 0]
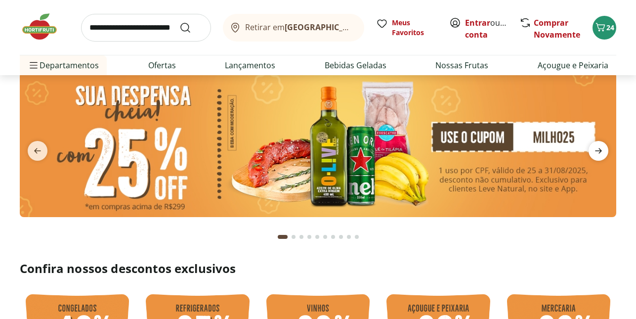
click at [602, 151] on icon "next" at bounding box center [598, 150] width 7 height 5
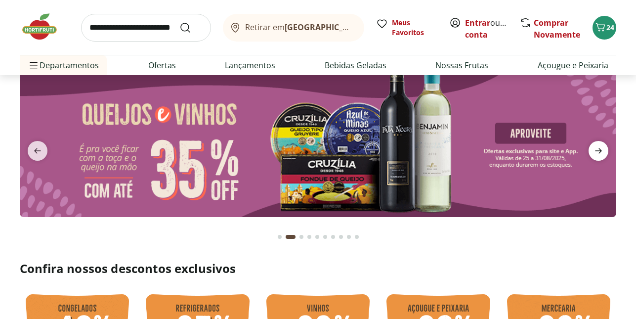
click at [602, 151] on icon "next" at bounding box center [598, 150] width 7 height 5
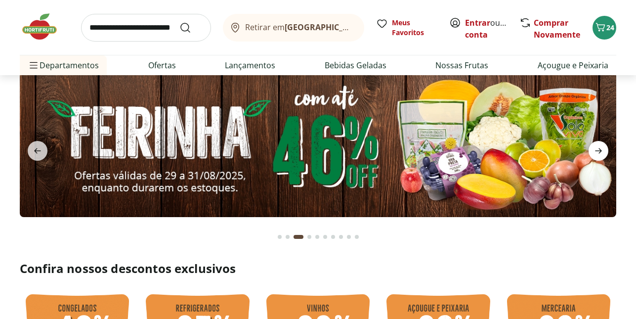
click at [602, 151] on icon "next" at bounding box center [598, 150] width 7 height 5
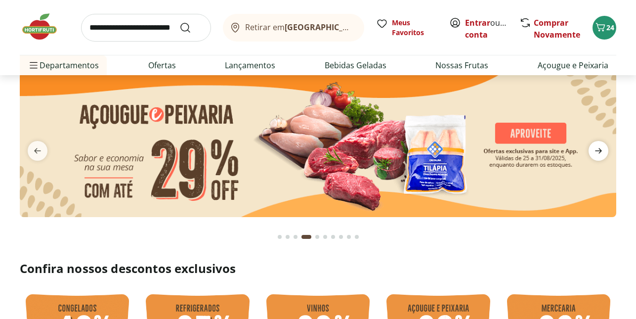
type input "*"
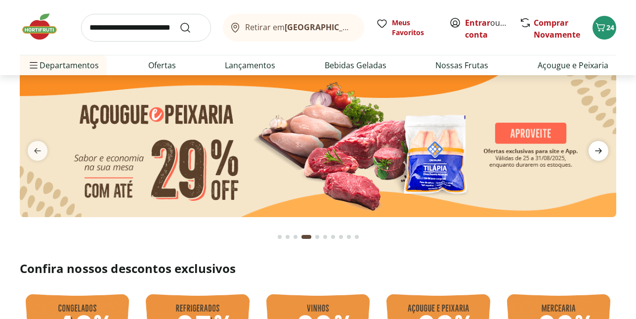
type input "*"
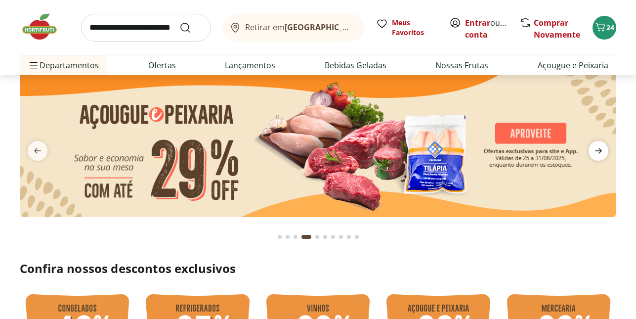
type input "*"
click at [27, 148] on button "previous" at bounding box center [38, 151] width 36 height 20
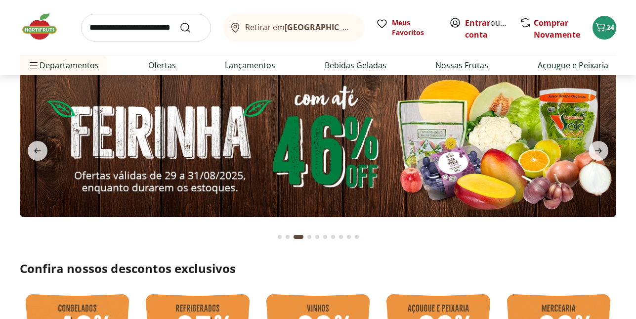
click at [391, 133] on img at bounding box center [318, 144] width 596 height 144
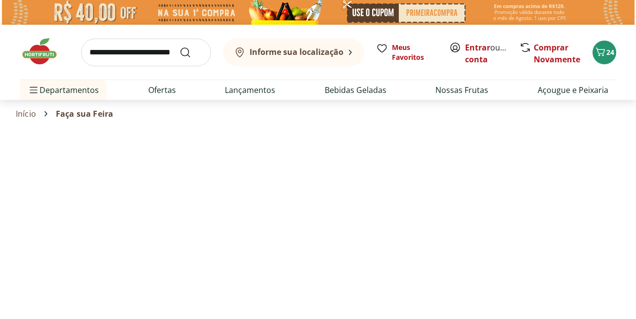
select select "**********"
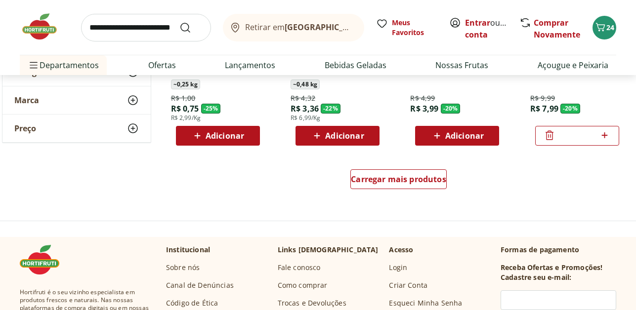
scroll to position [672, 0]
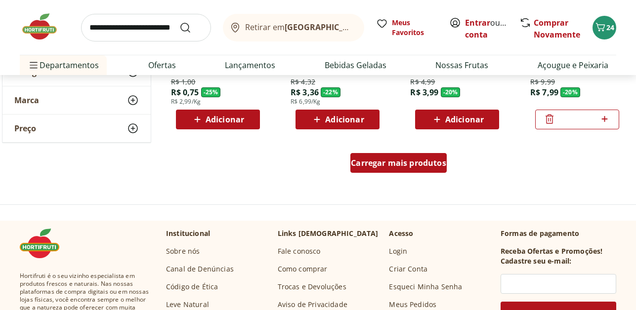
click at [385, 160] on span "Carregar mais produtos" at bounding box center [398, 163] width 95 height 8
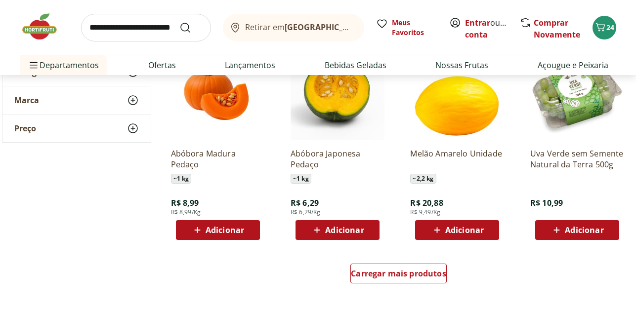
scroll to position [1186, 0]
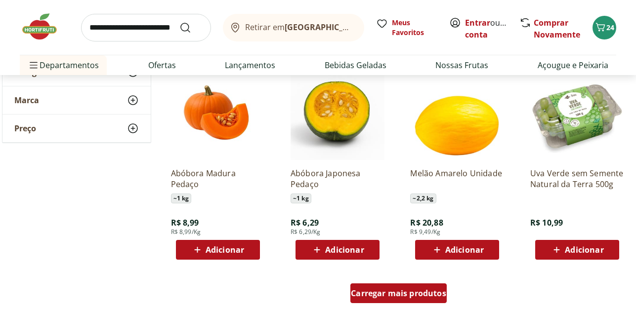
click at [391, 300] on div "Carregar mais produtos" at bounding box center [398, 294] width 96 height 20
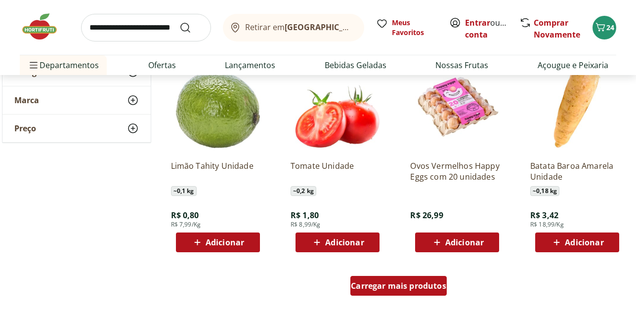
scroll to position [1838, 0]
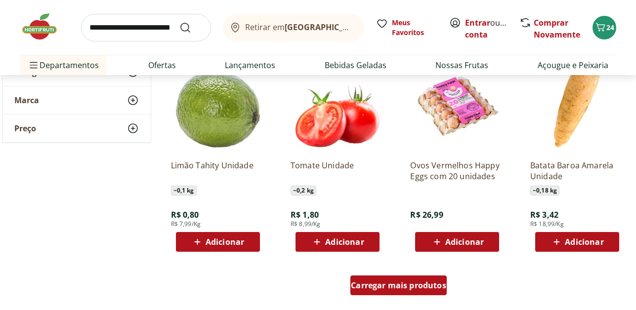
click at [388, 282] on span "Carregar mais produtos" at bounding box center [398, 286] width 95 height 8
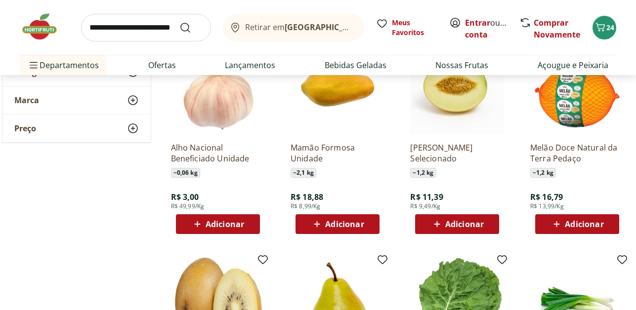
scroll to position [2233, 0]
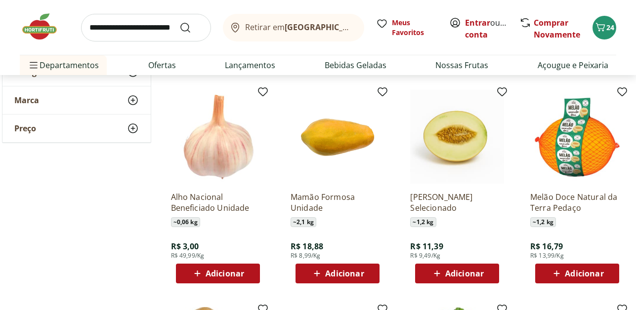
click at [190, 266] on div "Adicionar" at bounding box center [218, 274] width 68 height 18
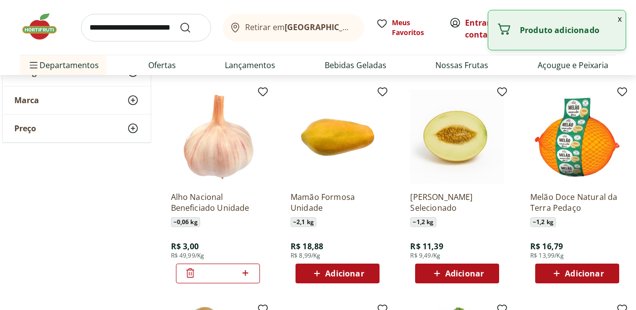
click at [250, 273] on icon at bounding box center [245, 273] width 12 height 12
type input "*"
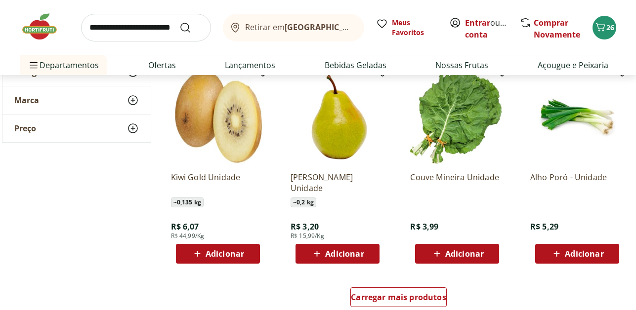
scroll to position [2529, 0]
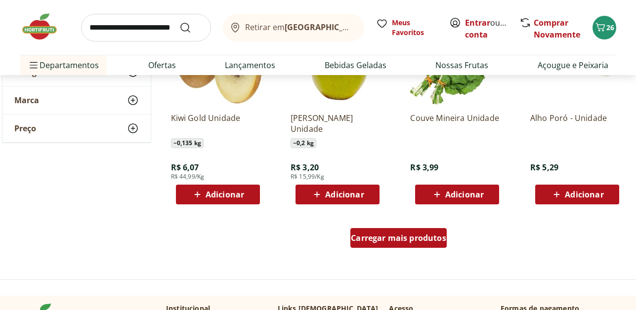
click at [396, 234] on span "Carregar mais produtos" at bounding box center [398, 238] width 95 height 8
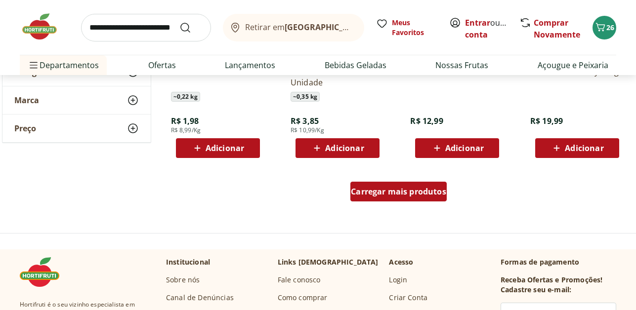
scroll to position [3221, 0]
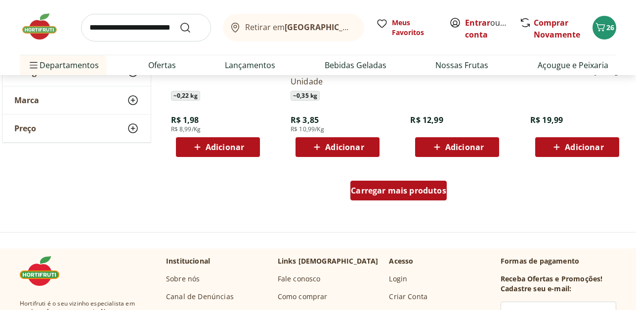
click at [393, 195] on span "Carregar mais produtos" at bounding box center [398, 191] width 95 height 8
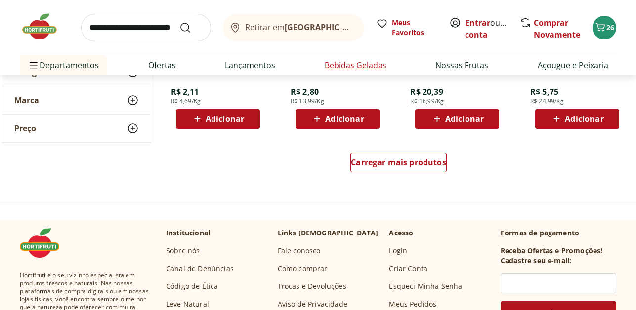
scroll to position [3892, 0]
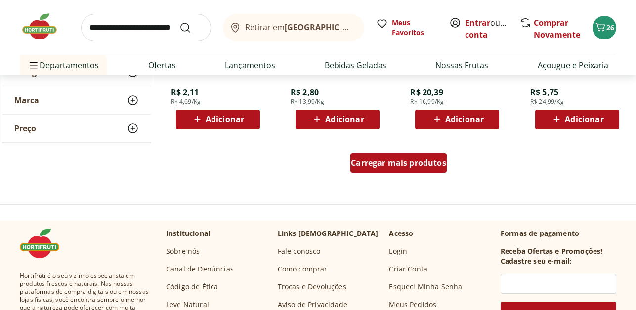
click at [403, 168] on div "Carregar mais produtos" at bounding box center [398, 163] width 96 height 20
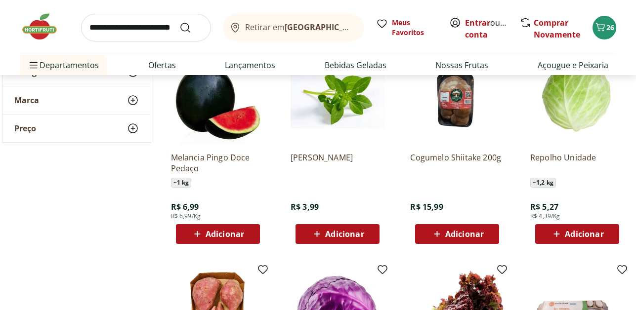
scroll to position [4209, 0]
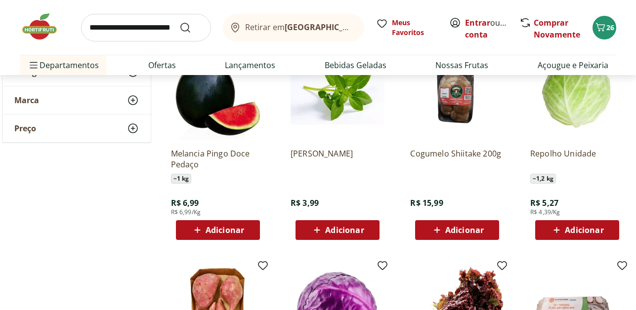
click at [467, 238] on div "Adicionar" at bounding box center [457, 230] width 68 height 18
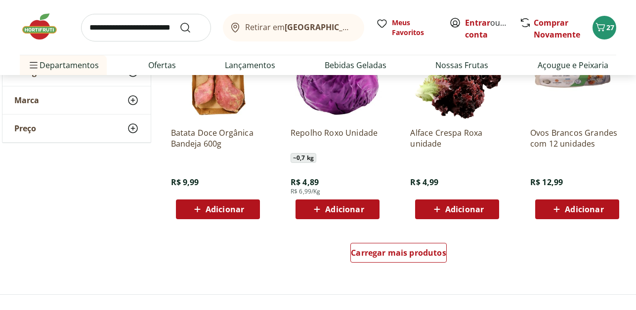
scroll to position [4505, 0]
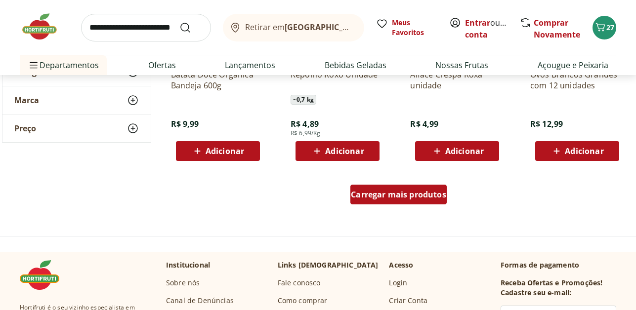
click at [385, 205] on div "Carregar mais produtos" at bounding box center [398, 195] width 96 height 20
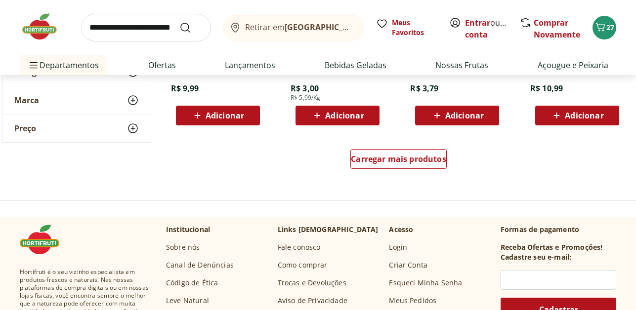
scroll to position [5196, 0]
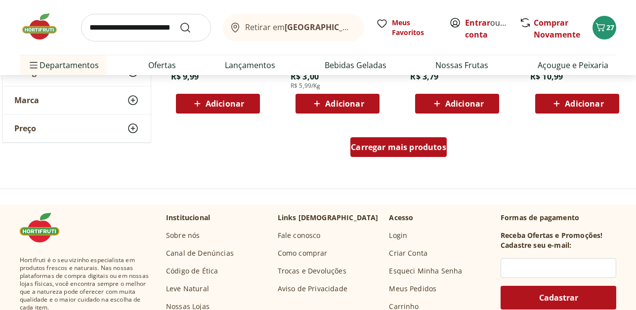
click at [397, 147] on span "Carregar mais produtos" at bounding box center [398, 147] width 95 height 8
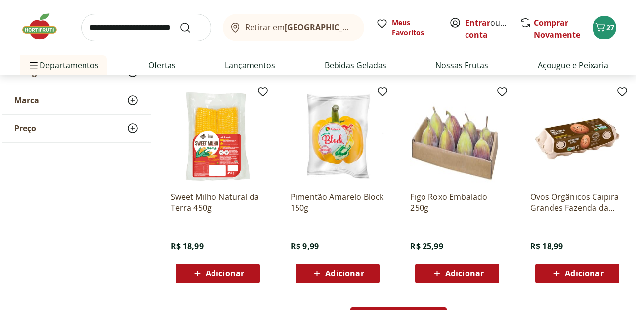
scroll to position [5690, 0]
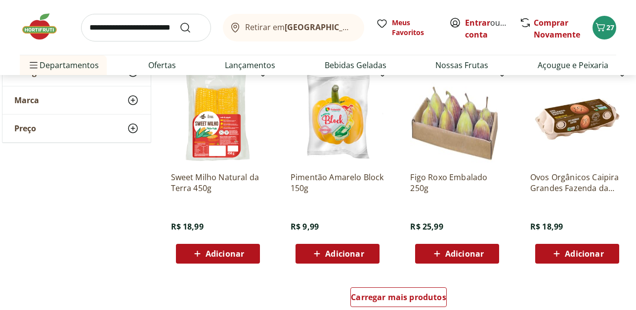
click at [578, 253] on span "Adicionar" at bounding box center [584, 254] width 39 height 8
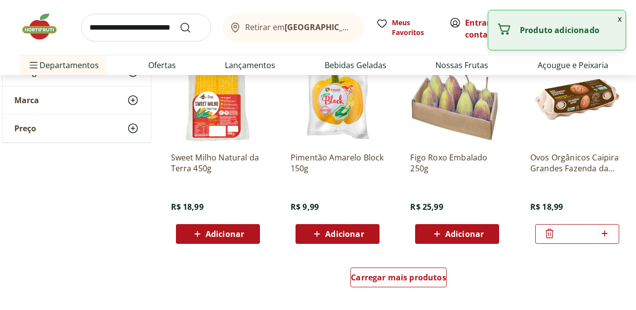
scroll to position [5769, 0]
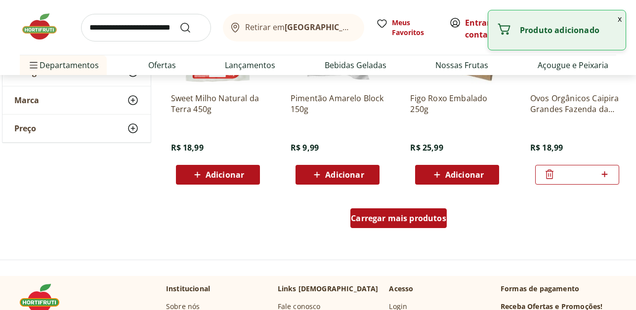
click at [393, 214] on span "Carregar mais produtos" at bounding box center [398, 218] width 95 height 8
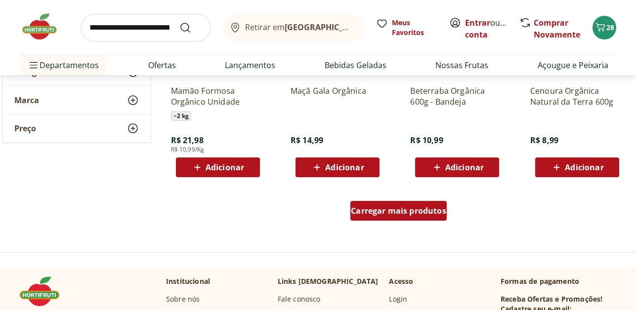
scroll to position [6422, 0]
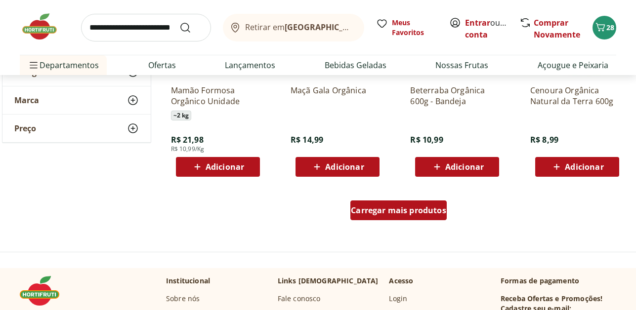
click at [393, 214] on span "Carregar mais produtos" at bounding box center [398, 210] width 95 height 8
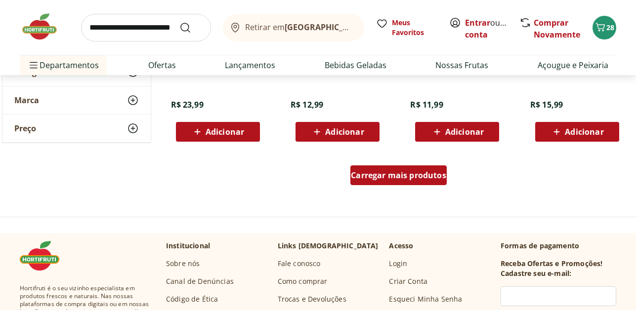
scroll to position [7153, 0]
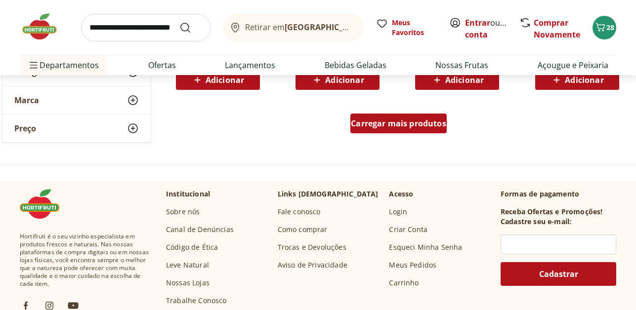
click at [399, 123] on span "Carregar mais produtos" at bounding box center [398, 124] width 95 height 8
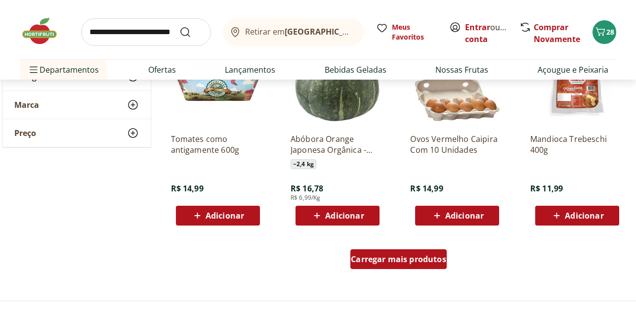
scroll to position [7745, 0]
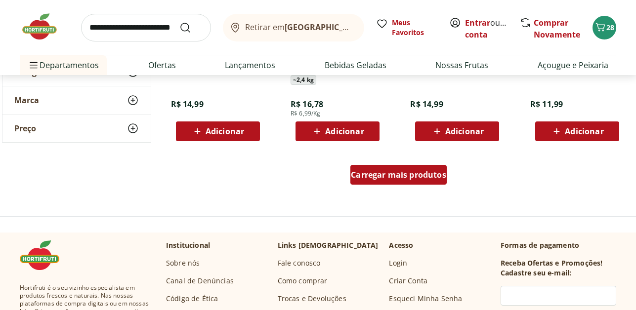
click at [389, 172] on span "Carregar mais produtos" at bounding box center [398, 175] width 95 height 8
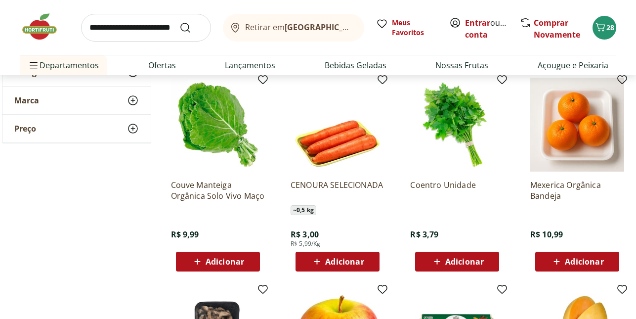
scroll to position [5038, 0]
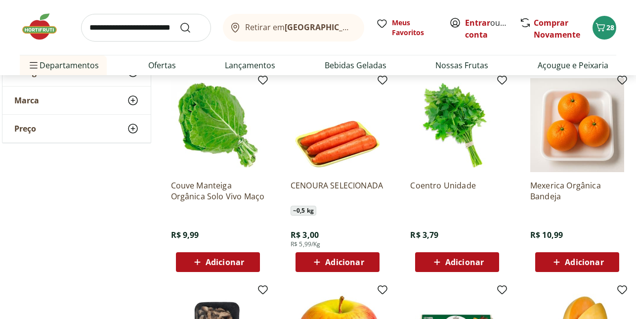
click at [109, 32] on input "search" at bounding box center [146, 28] width 130 height 28
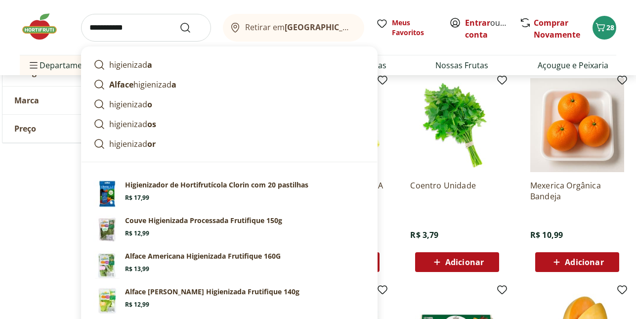
type input "**********"
click at [179, 22] on button "Submit Search" at bounding box center [191, 28] width 24 height 12
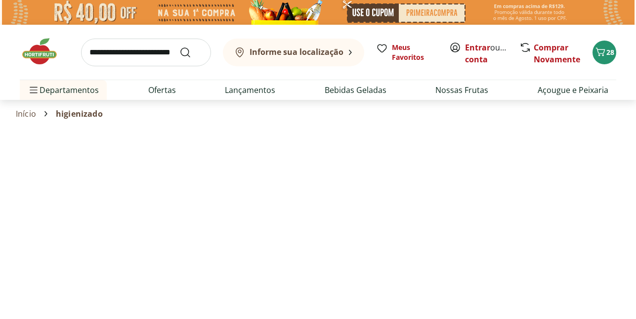
select select "**********"
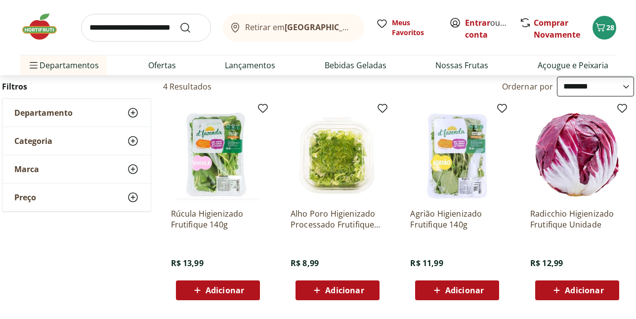
scroll to position [99, 0]
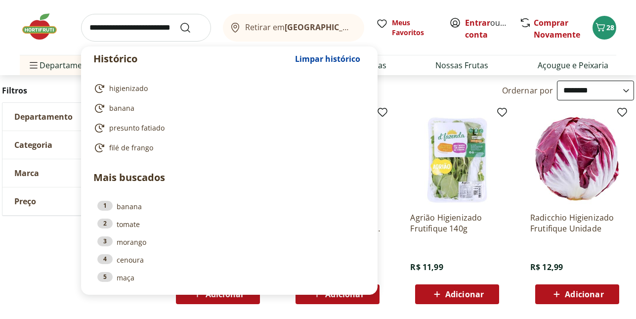
click at [109, 32] on input "search" at bounding box center [146, 28] width 130 height 28
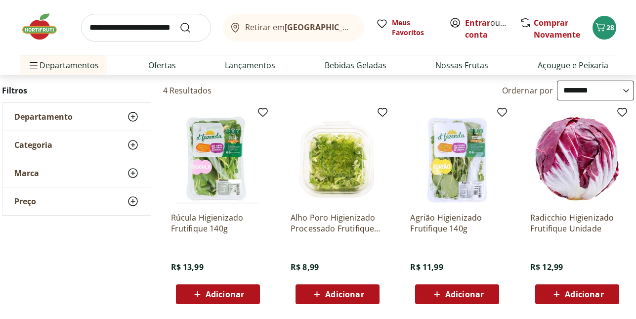
click at [52, 233] on div "**********" at bounding box center [318, 196] width 632 height 231
click at [227, 155] on img at bounding box center [218, 157] width 94 height 94
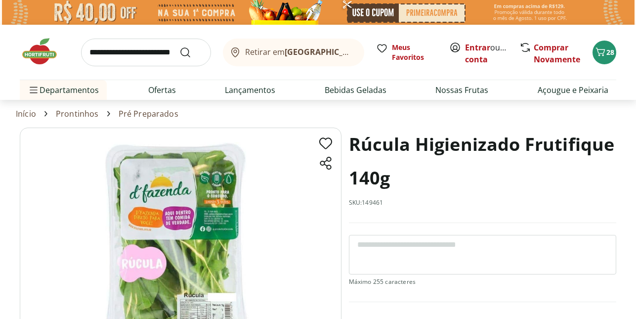
click at [81, 115] on link "Prontinhos" at bounding box center [77, 113] width 43 height 9
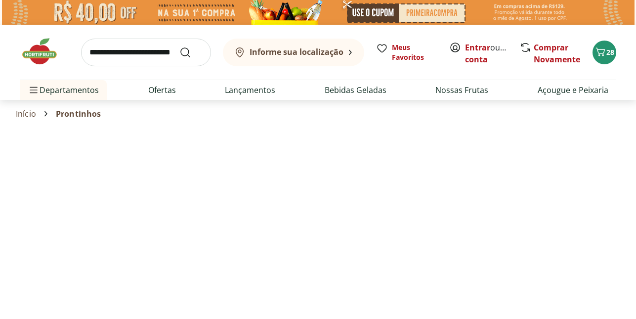
select select "**********"
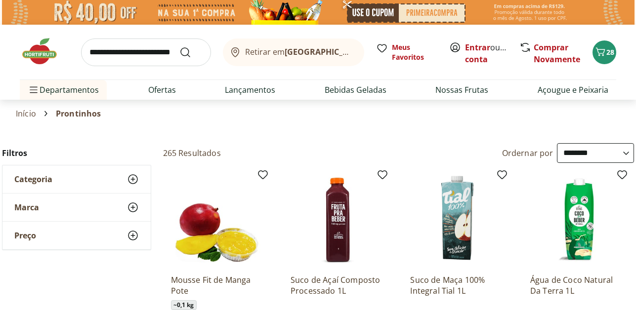
click at [131, 184] on icon at bounding box center [133, 179] width 12 height 12
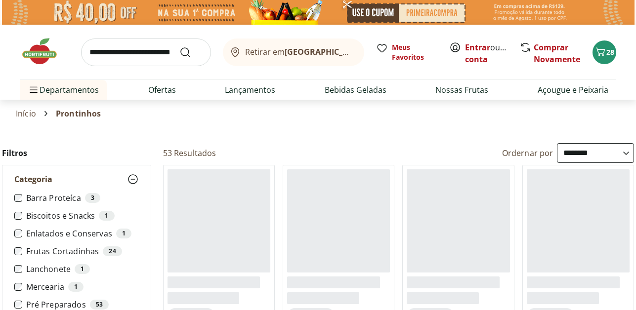
click at [332, 127] on section "Início Prontinhos" at bounding box center [318, 114] width 604 height 28
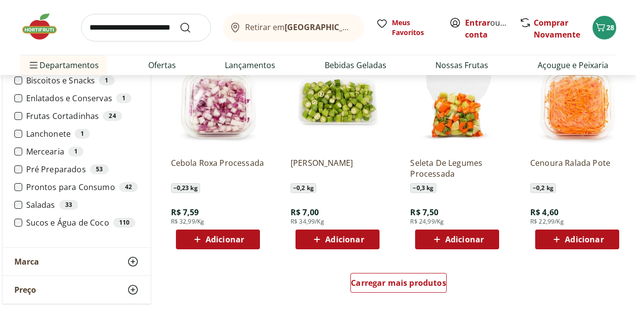
scroll to position [553, 0]
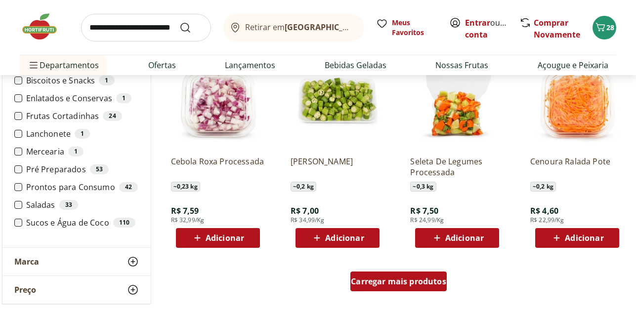
click at [400, 289] on div "Carregar mais produtos" at bounding box center [398, 282] width 96 height 20
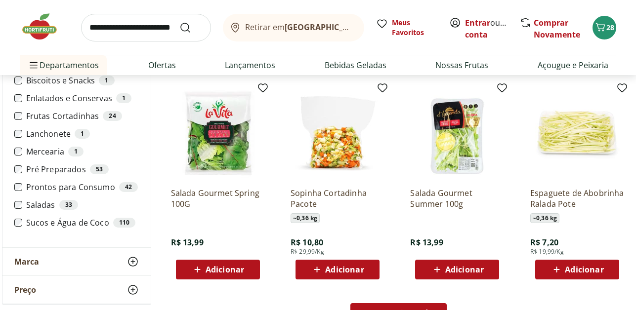
scroll to position [1186, 0]
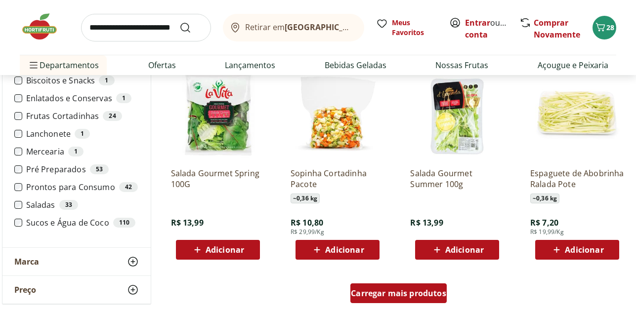
click at [400, 289] on span "Carregar mais produtos" at bounding box center [398, 293] width 95 height 8
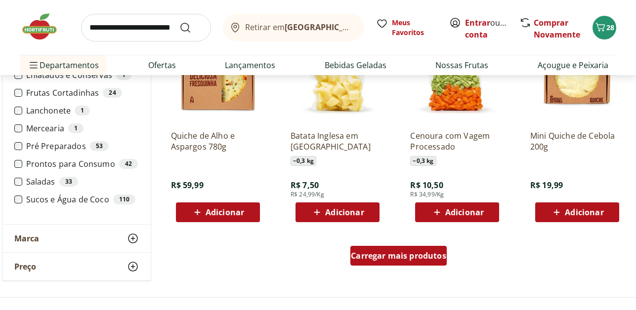
scroll to position [1917, 0]
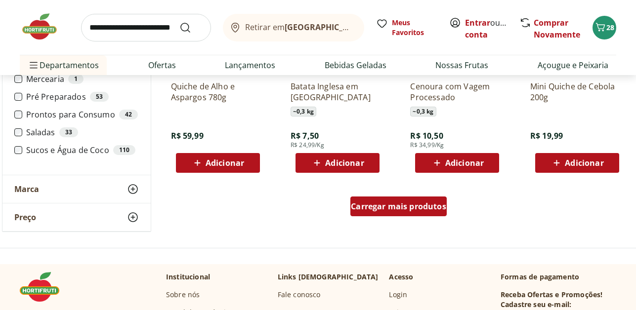
click at [404, 197] on div "Carregar mais produtos" at bounding box center [398, 207] width 96 height 20
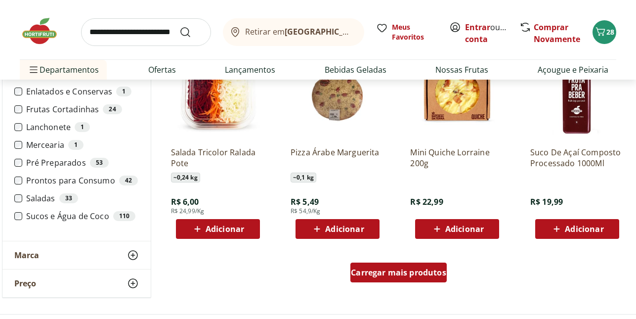
scroll to position [2687, 0]
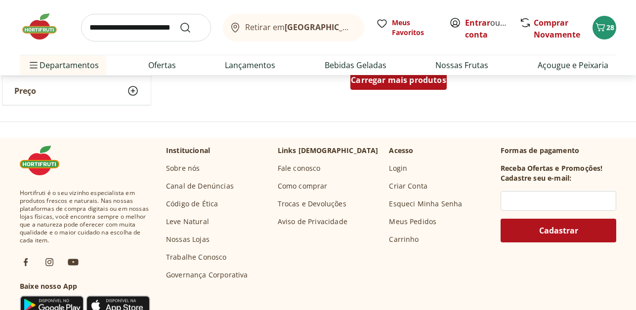
click at [391, 84] on span "Carregar mais produtos" at bounding box center [398, 80] width 95 height 8
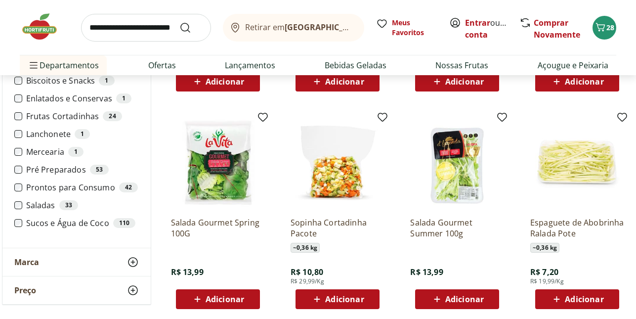
scroll to position [1186, 0]
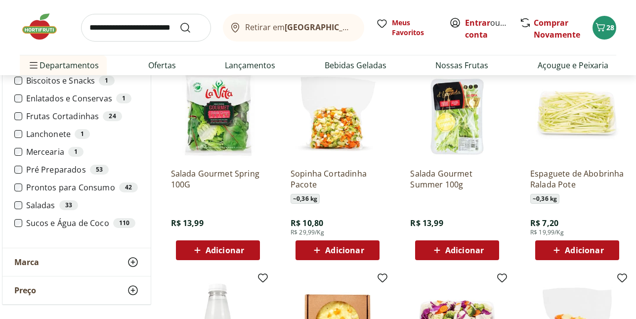
click at [220, 249] on span "Adicionar" at bounding box center [224, 250] width 39 height 8
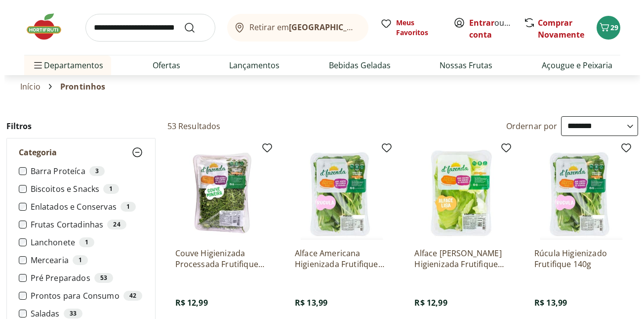
scroll to position [0, 0]
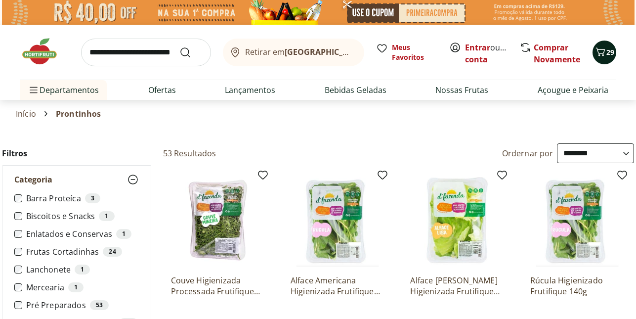
click at [611, 55] on span "29" at bounding box center [610, 51] width 8 height 9
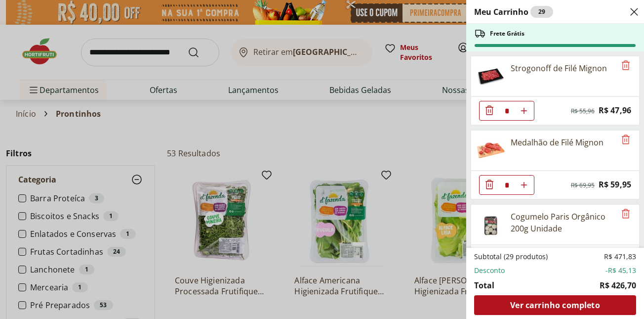
click at [248, 44] on div "Meu Carrinho 29 Frete Grátis Strogonoff de Filé Mignon * Original price: R$ 55,…" at bounding box center [322, 159] width 644 height 319
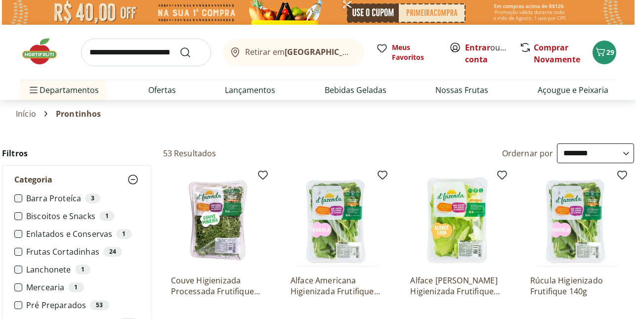
click at [50, 57] on img at bounding box center [44, 52] width 49 height 30
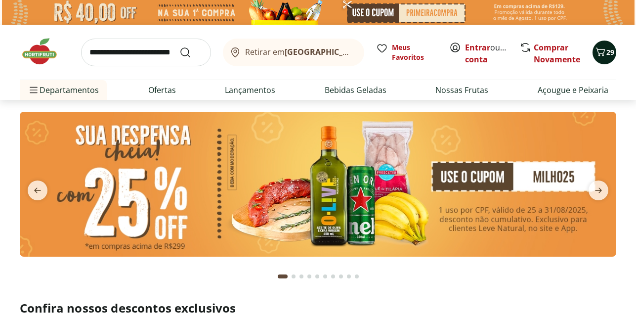
click at [609, 61] on button "29" at bounding box center [604, 53] width 24 height 24
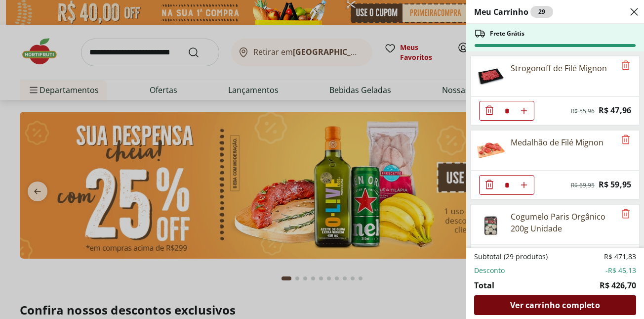
click at [557, 303] on span "Ver carrinho completo" at bounding box center [554, 305] width 89 height 8
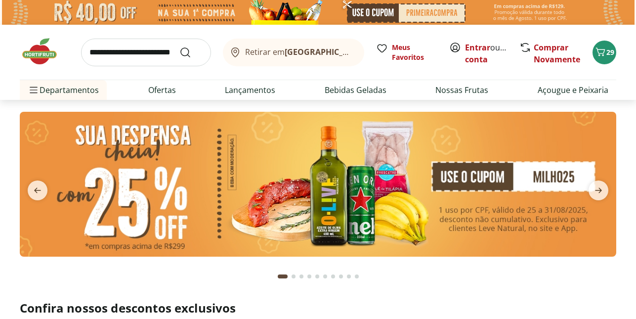
type input "*"
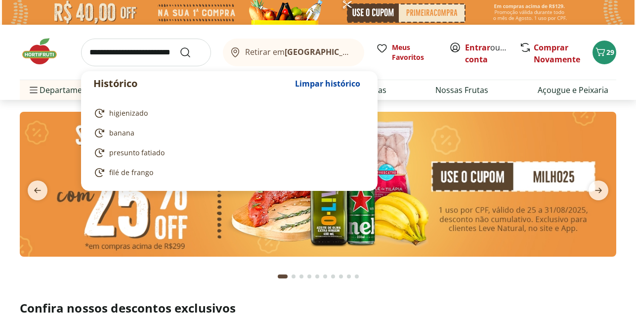
click at [150, 59] on input "search" at bounding box center [146, 53] width 130 height 28
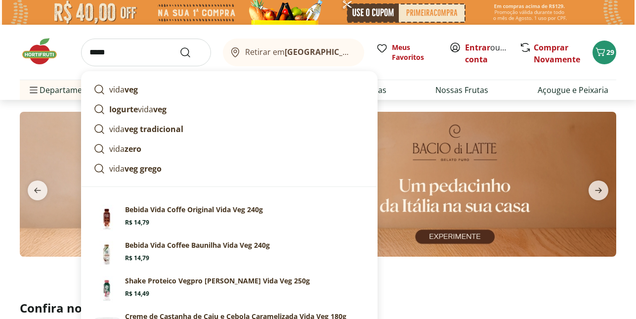
type input "****"
click at [410, 73] on div "**** vida veg Iogurte vida veg vida veg tradicional vida zero vida veg grego Su…" at bounding box center [318, 52] width 596 height 55
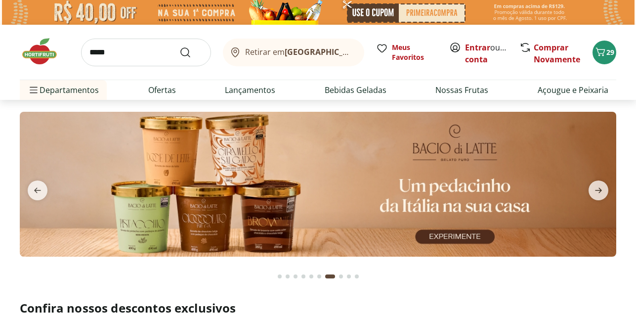
click at [140, 54] on input "****" at bounding box center [146, 53] width 130 height 28
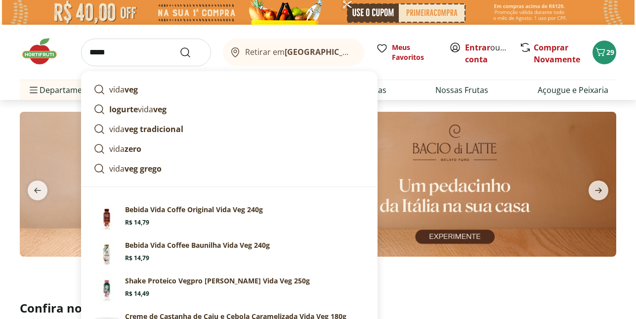
click at [140, 54] on input "****" at bounding box center [146, 53] width 130 height 28
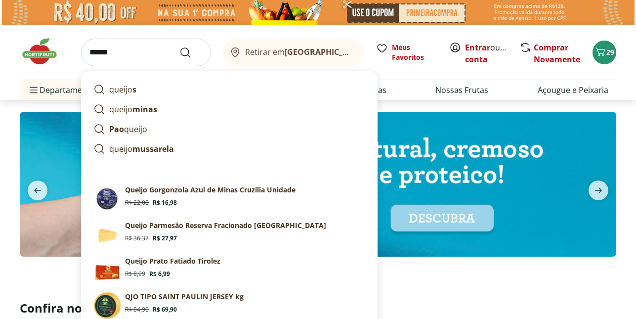
type input "******"
click at [179, 46] on button "Submit Search" at bounding box center [191, 52] width 24 height 12
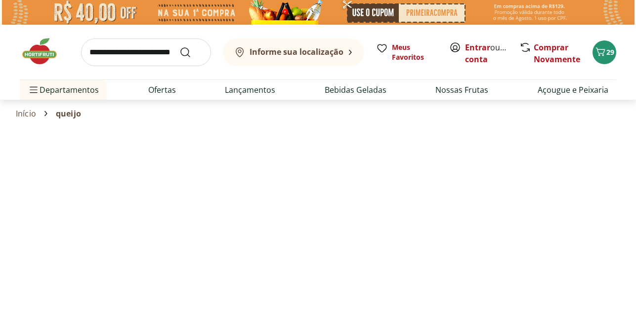
select select "**********"
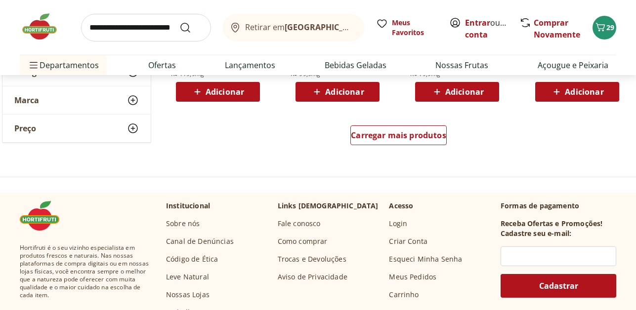
scroll to position [737, 0]
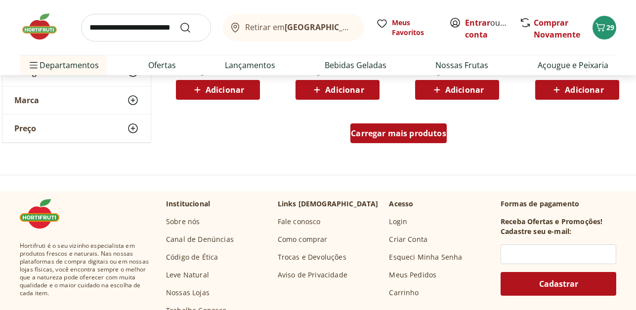
click at [368, 137] on span "Carregar mais produtos" at bounding box center [398, 133] width 95 height 8
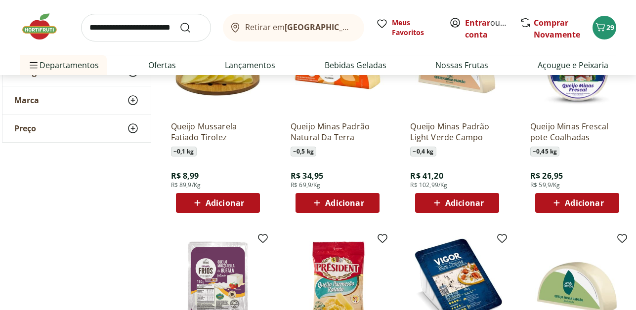
scroll to position [836, 0]
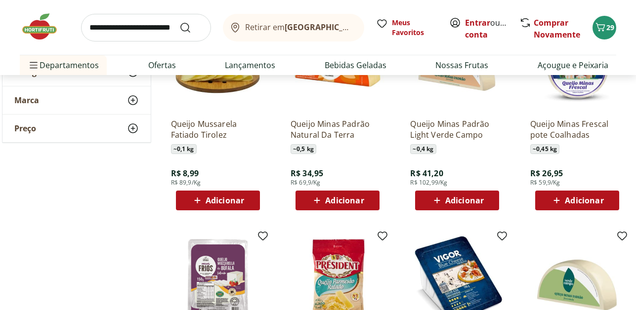
click at [348, 197] on span "Adicionar" at bounding box center [344, 201] width 39 height 8
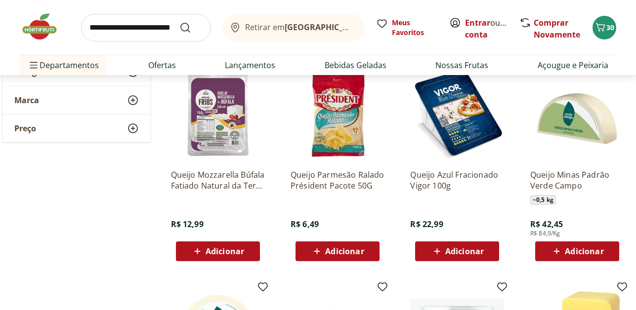
scroll to position [998, 0]
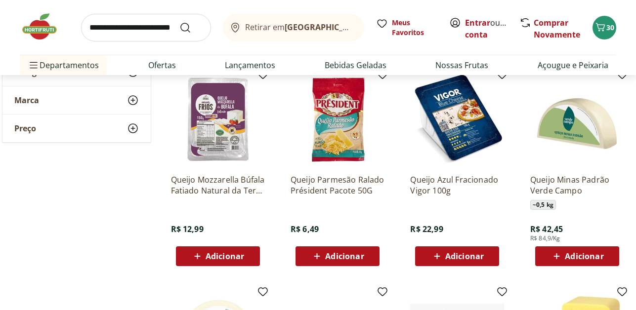
click at [245, 253] on div "Adicionar" at bounding box center [218, 256] width 68 height 18
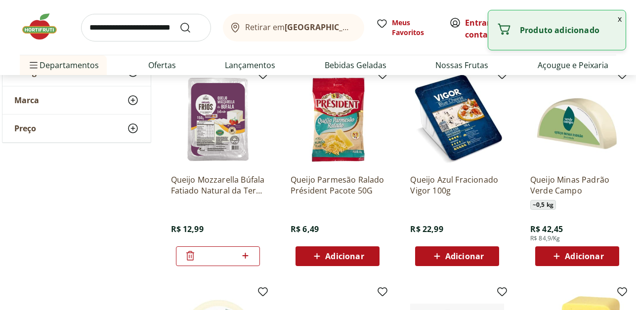
click at [161, 26] on input "search" at bounding box center [146, 28] width 130 height 28
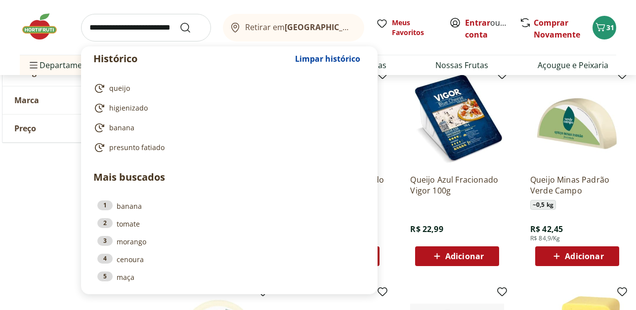
type input "*"
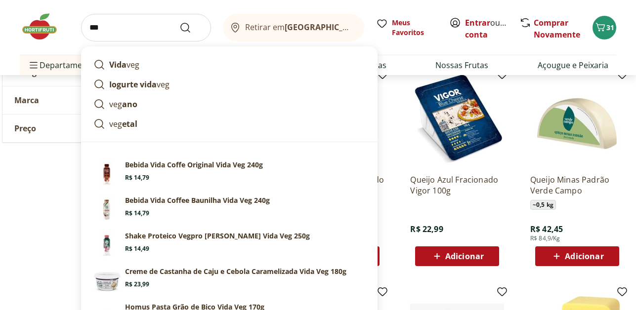
type input "***"
click at [179, 22] on button "Submit Search" at bounding box center [191, 28] width 24 height 12
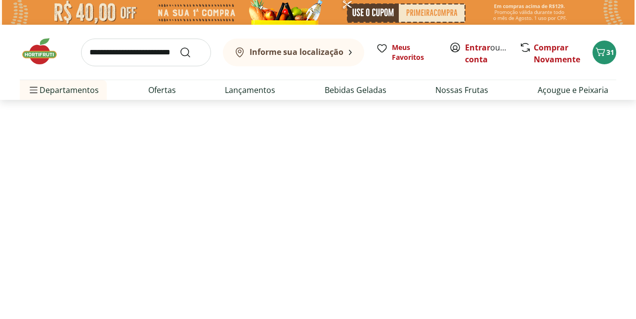
select select "**********"
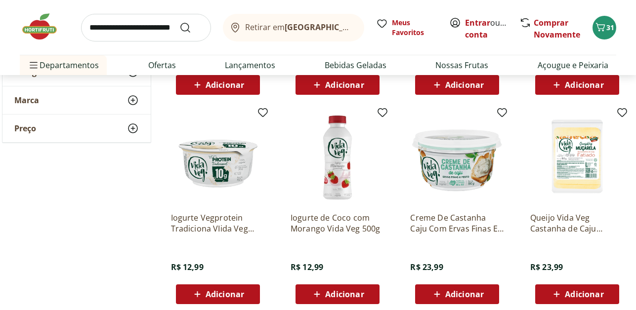
scroll to position [771, 0]
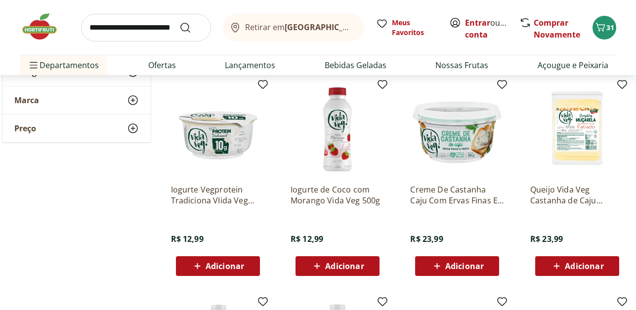
click at [566, 263] on span "Adicionar" at bounding box center [584, 266] width 39 height 8
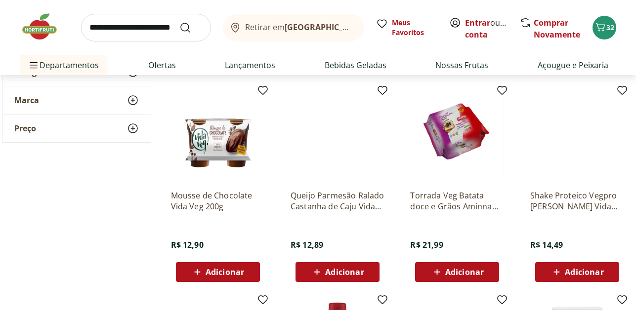
scroll to position [560, 0]
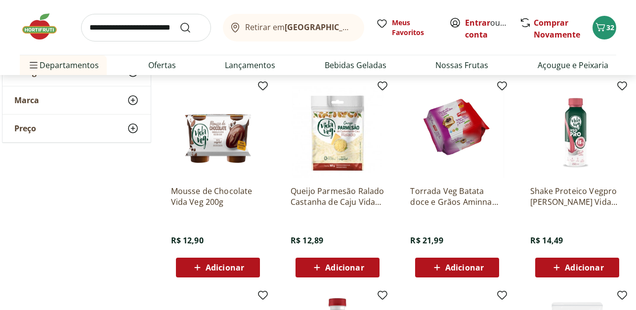
click at [334, 261] on div "Adicionar" at bounding box center [337, 268] width 68 height 18
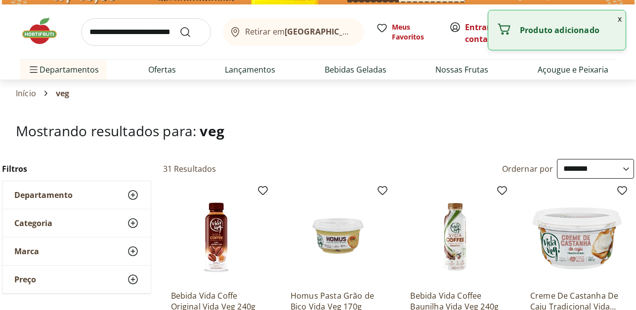
scroll to position [0, 0]
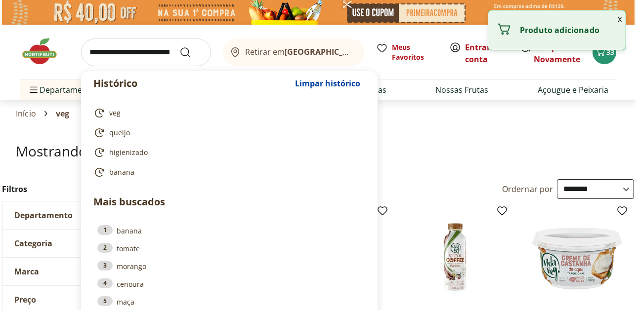
click at [156, 60] on input "search" at bounding box center [146, 53] width 130 height 28
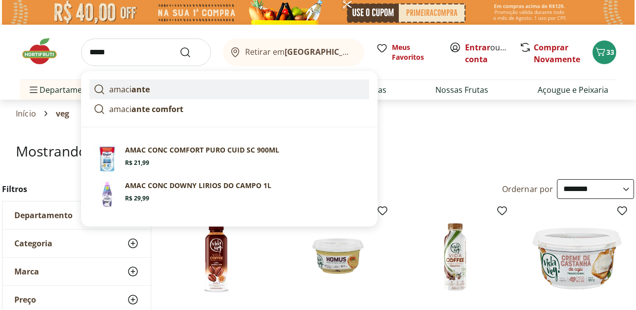
click at [149, 84] on strong "ante" at bounding box center [140, 89] width 18 height 11
type input "*********"
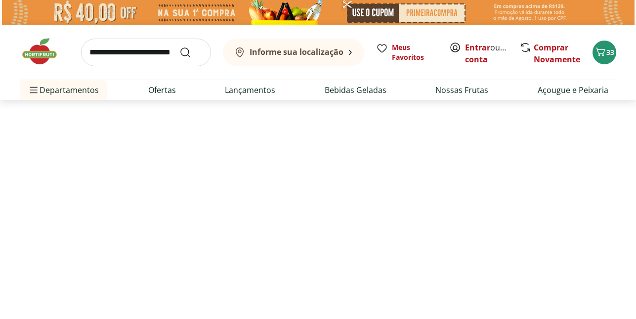
select select "**********"
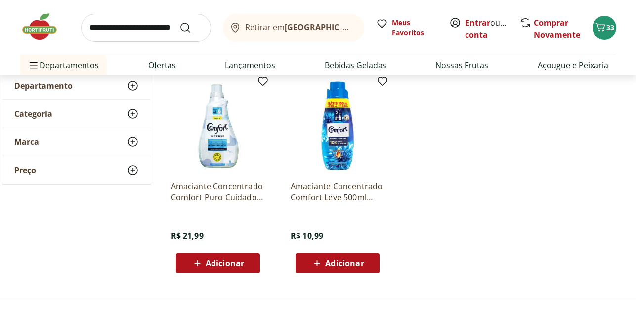
scroll to position [138, 0]
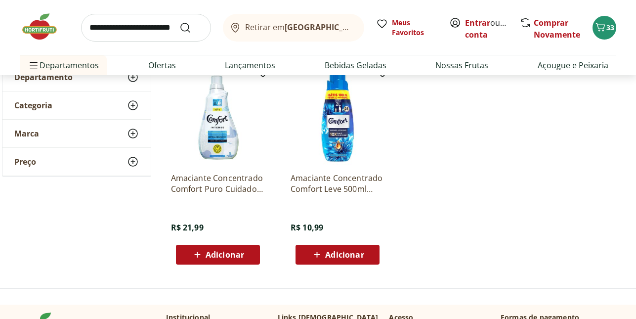
click at [329, 252] on span "Adicionar" at bounding box center [344, 254] width 39 height 8
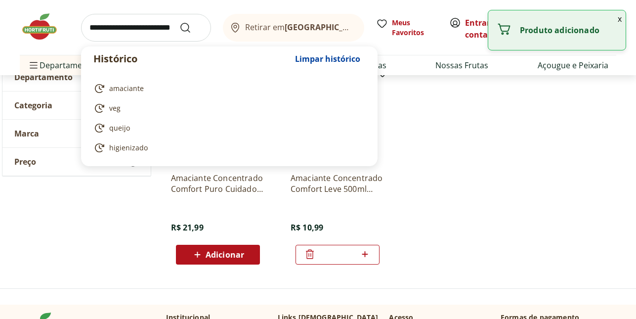
click at [140, 35] on input "search" at bounding box center [146, 28] width 130 height 28
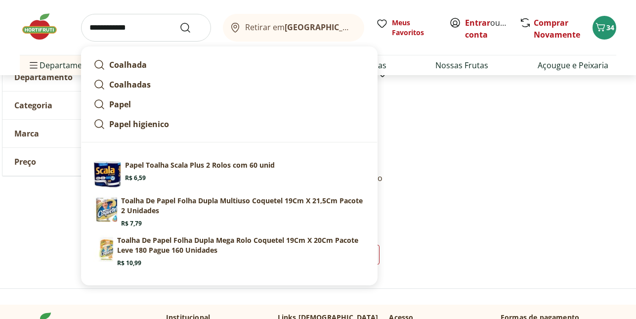
type input "**********"
click at [179, 22] on button "Submit Search" at bounding box center [191, 28] width 24 height 12
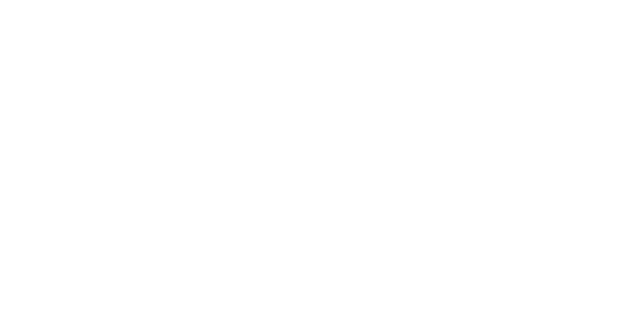
select select "**********"
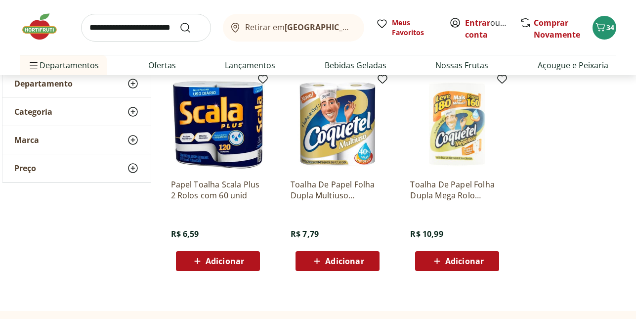
scroll to position [112, 0]
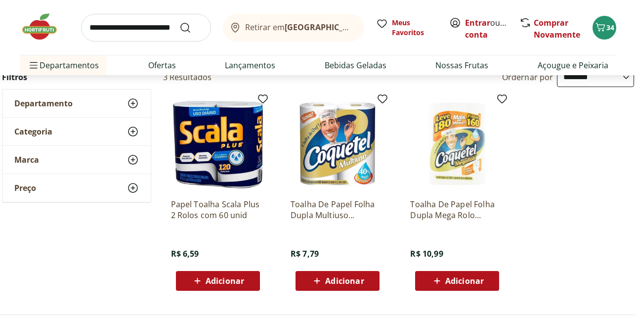
click at [322, 280] on icon at bounding box center [317, 281] width 12 height 12
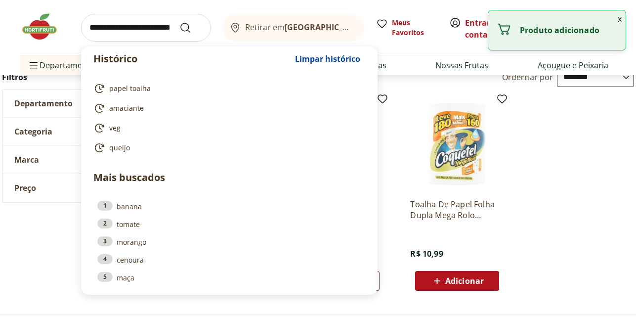
click at [141, 35] on input "search" at bounding box center [146, 28] width 130 height 28
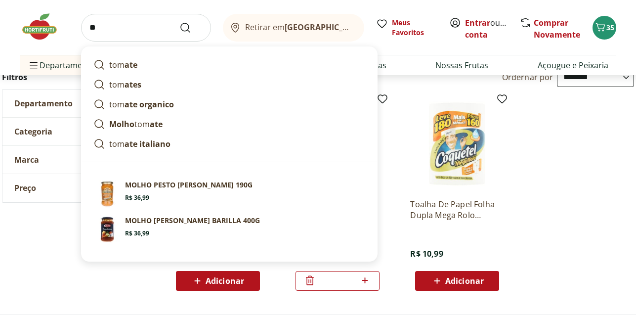
type input "*"
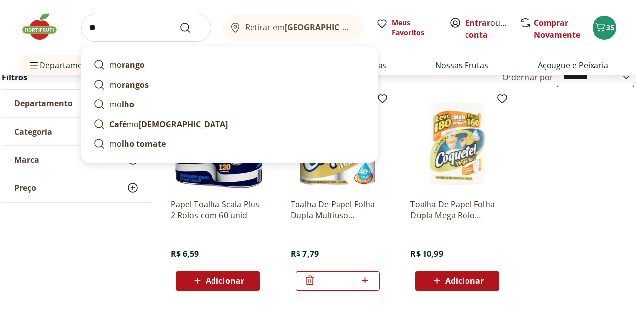
type input "*"
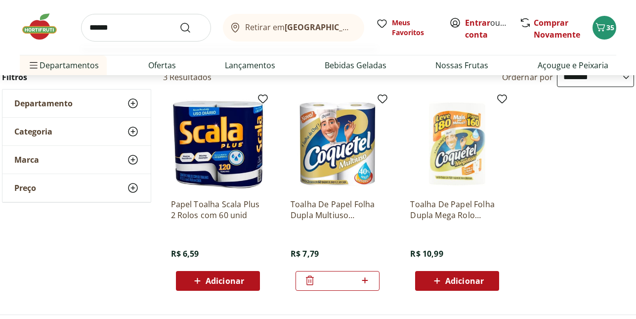
type input "******"
click at [179, 22] on button "Submit Search" at bounding box center [191, 28] width 24 height 12
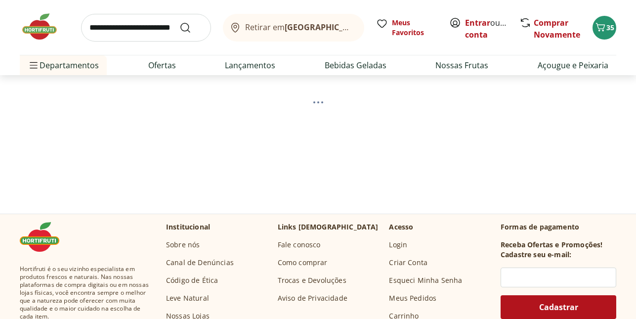
scroll to position [85, 0]
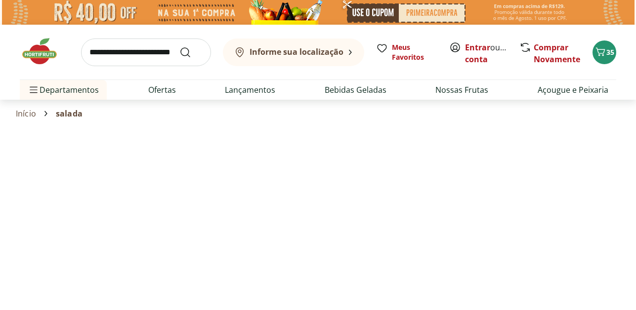
select select "**********"
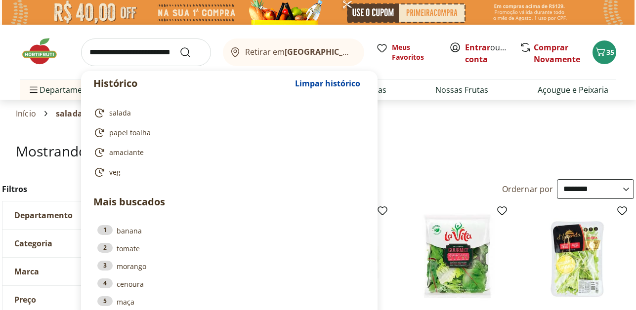
click at [158, 53] on input "search" at bounding box center [146, 53] width 130 height 28
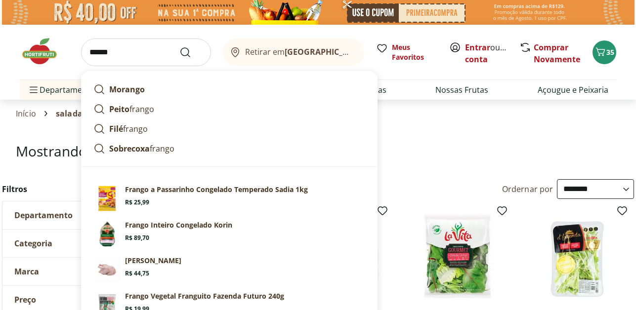
type input "******"
click at [179, 46] on button "Submit Search" at bounding box center [191, 52] width 24 height 12
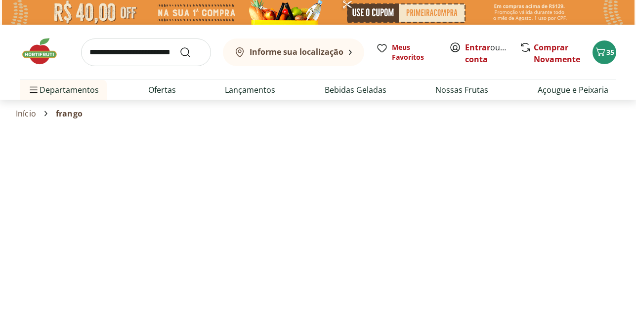
select select "**********"
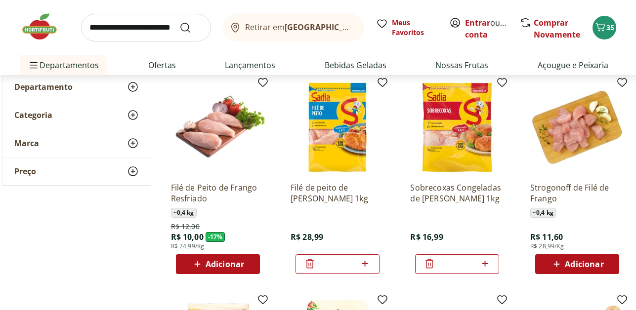
scroll to position [145, 0]
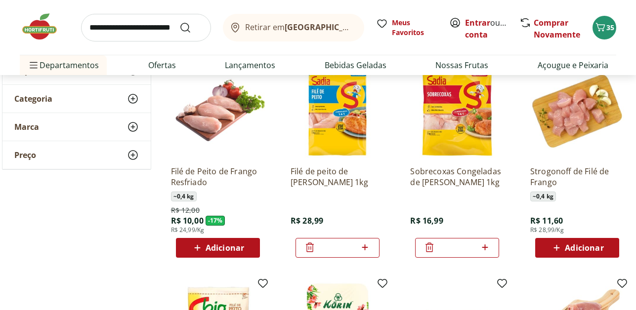
click at [362, 246] on icon at bounding box center [365, 248] width 12 height 12
type input "*"
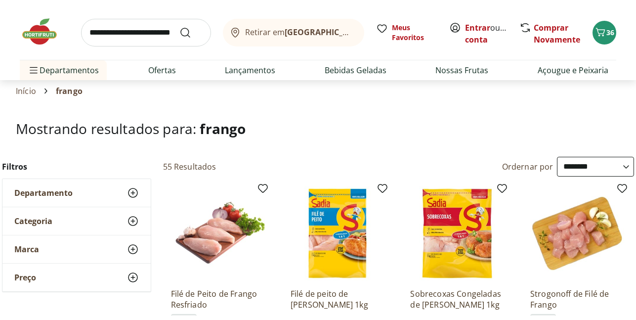
scroll to position [0, 0]
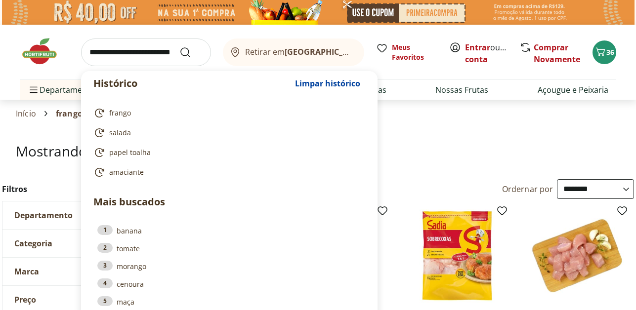
click at [126, 64] on input "search" at bounding box center [146, 53] width 130 height 28
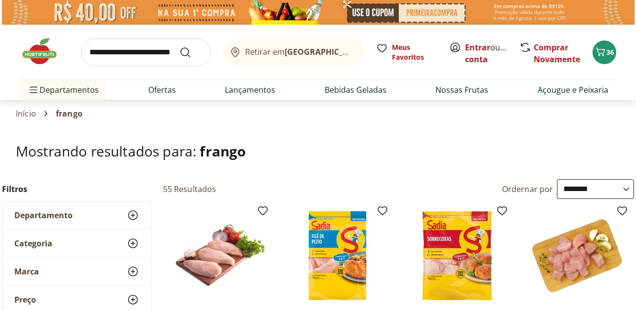
click at [606, 46] on div "36" at bounding box center [604, 52] width 8 height 16
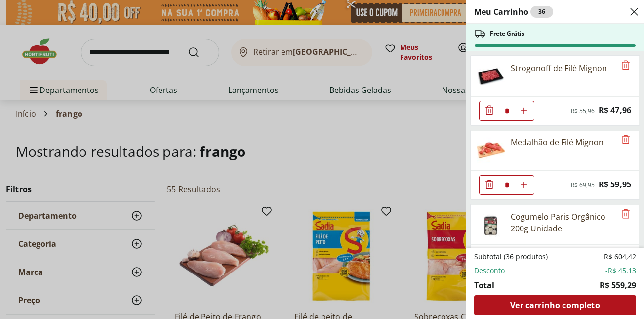
click at [628, 0] on button "Close" at bounding box center [634, 12] width 12 height 24
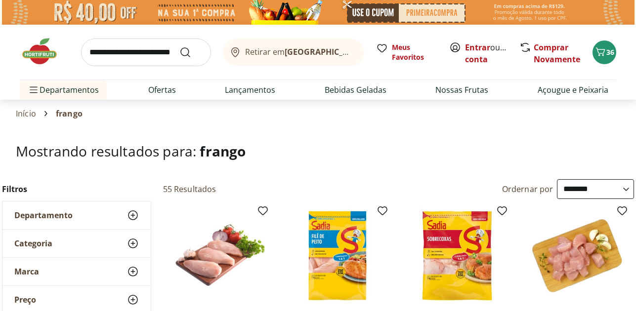
click at [574, 17] on img at bounding box center [318, 12] width 632 height 25
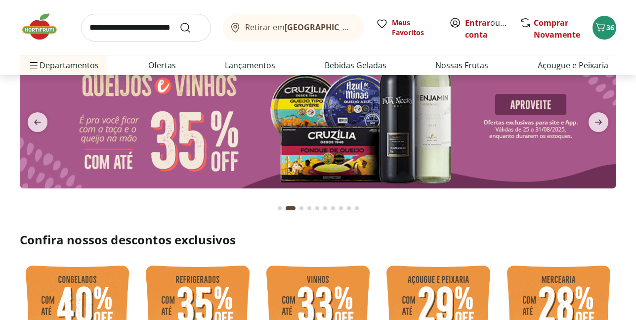
scroll to position [3, 0]
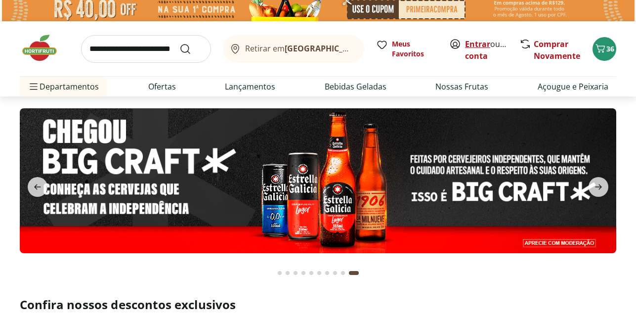
click at [473, 40] on link "Entrar" at bounding box center [477, 44] width 25 height 11
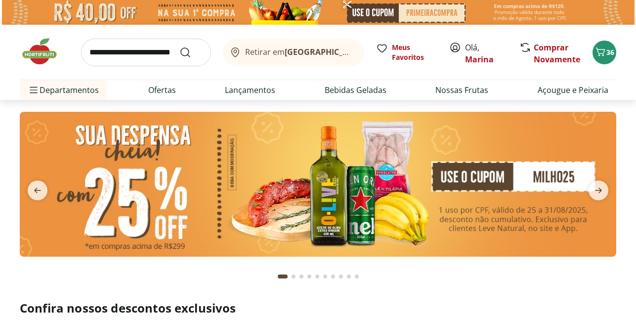
click at [626, 182] on section at bounding box center [318, 194] width 636 height 188
click at [623, 172] on section at bounding box center [318, 194] width 636 height 188
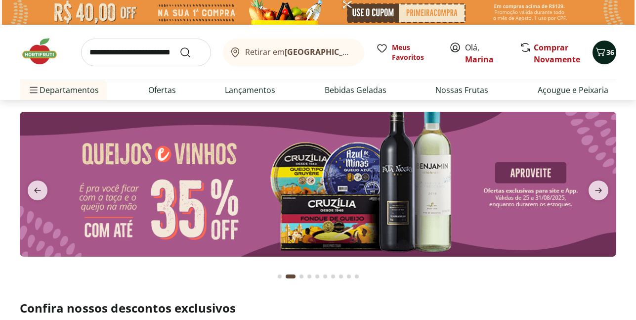
click at [604, 58] on span "Carrinho" at bounding box center [600, 52] width 12 height 13
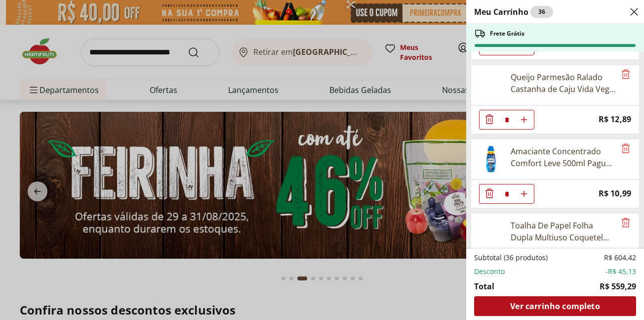
scroll to position [1882, 0]
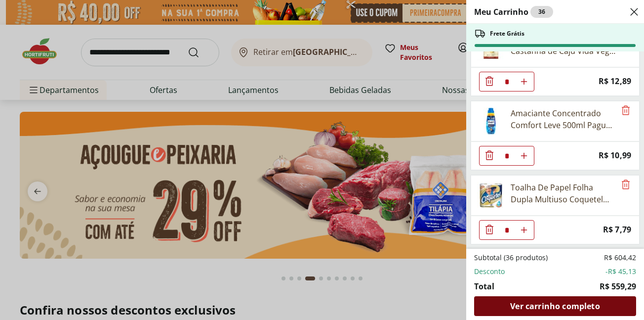
click at [564, 310] on span "Ver carrinho completo" at bounding box center [554, 306] width 89 height 8
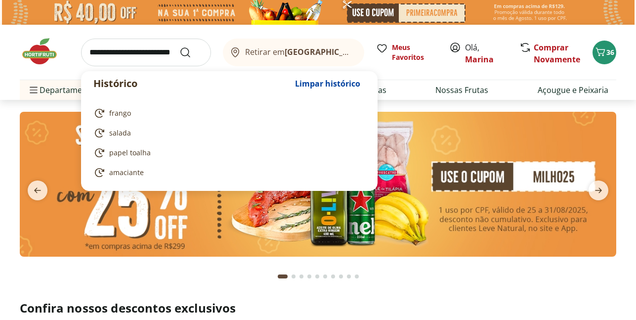
click at [140, 42] on input "search" at bounding box center [146, 53] width 130 height 28
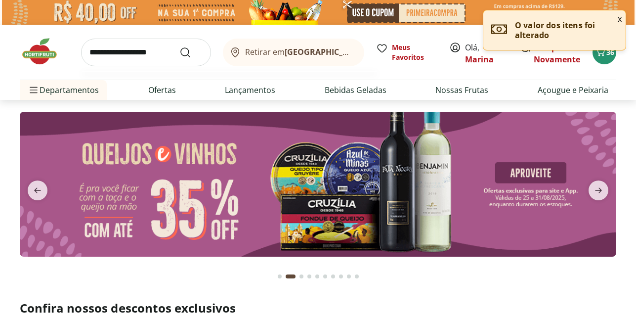
type input "**********"
click at [179, 46] on button "Submit Search" at bounding box center [191, 52] width 24 height 12
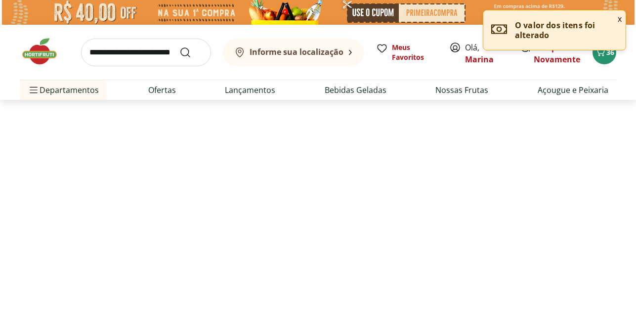
select select "**********"
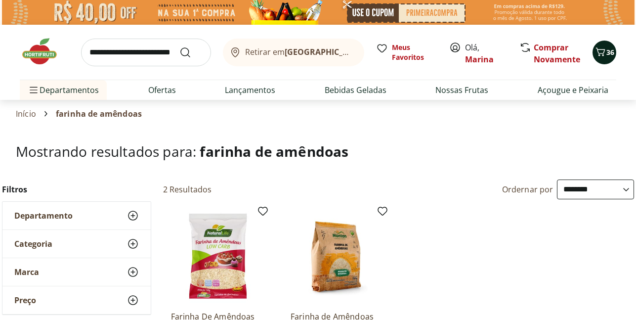
click at [599, 59] on button "36" at bounding box center [604, 53] width 24 height 24
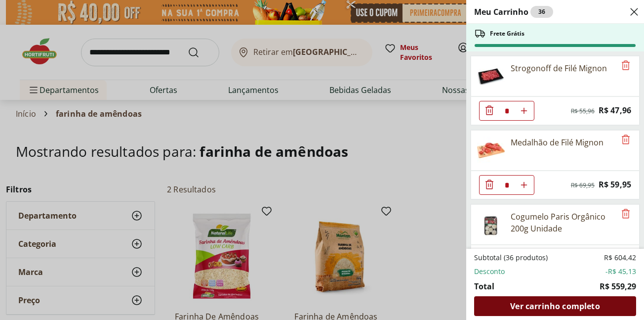
click at [573, 309] on span "Ver carrinho completo" at bounding box center [554, 306] width 89 height 8
